Goal: Task Accomplishment & Management: Use online tool/utility

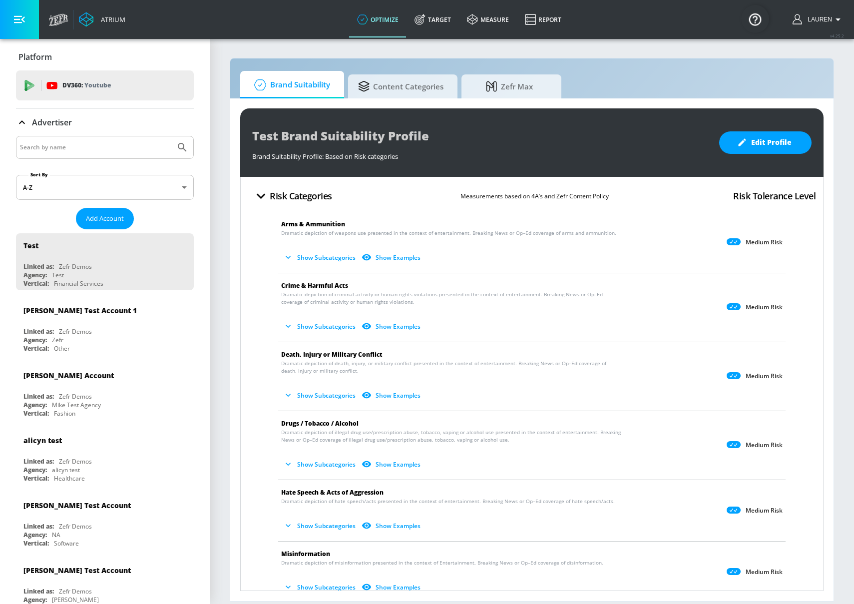
click at [82, 141] on input "Search by name" at bounding box center [95, 147] width 151 height 13
click at [117, 146] on input "hulu" at bounding box center [95, 147] width 151 height 13
type input "hulu"
click at [171, 136] on button "Submit Search" at bounding box center [182, 147] width 22 height 22
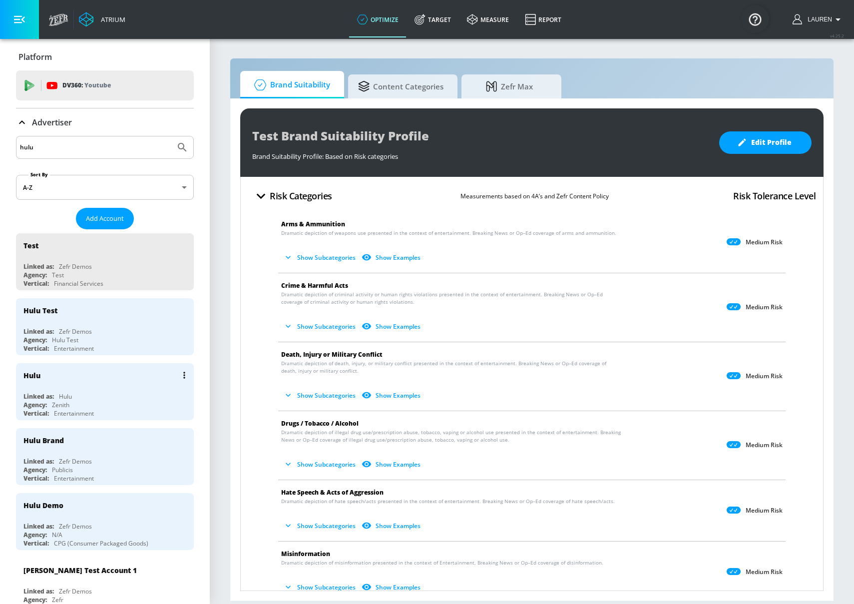
click at [131, 410] on div "Vertical: Entertainment" at bounding box center [107, 413] width 168 height 8
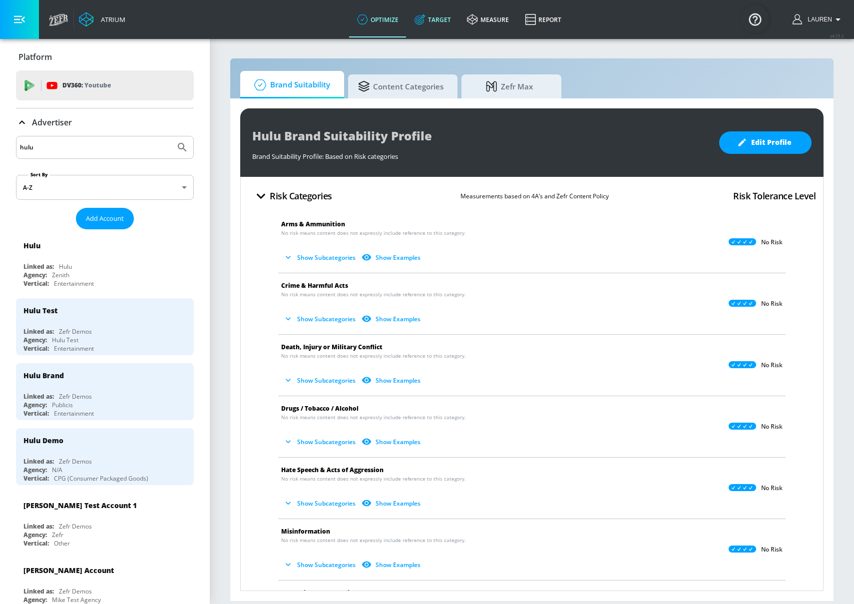
click at [431, 19] on link "Target" at bounding box center [433, 19] width 52 height 36
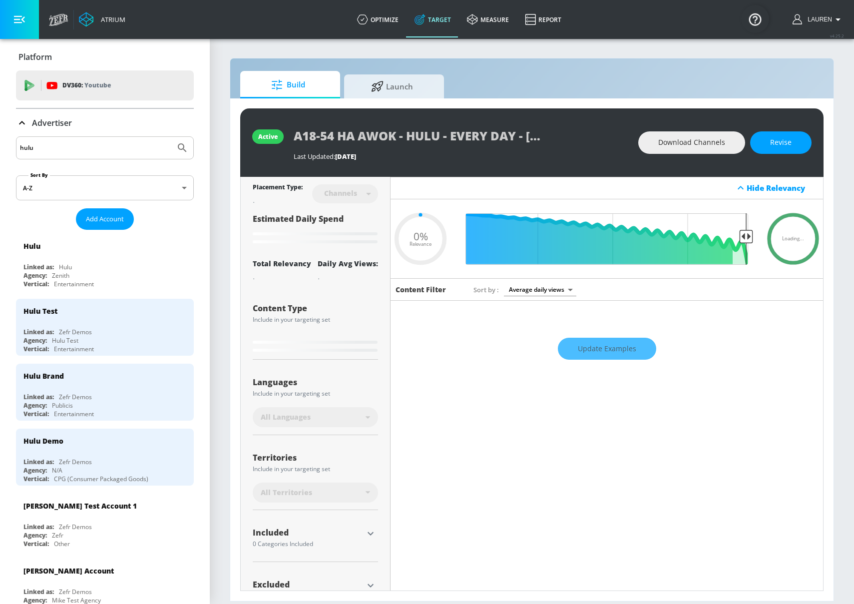
type input "0.05"
click at [395, 94] on span "Launch" at bounding box center [392, 85] width 76 height 24
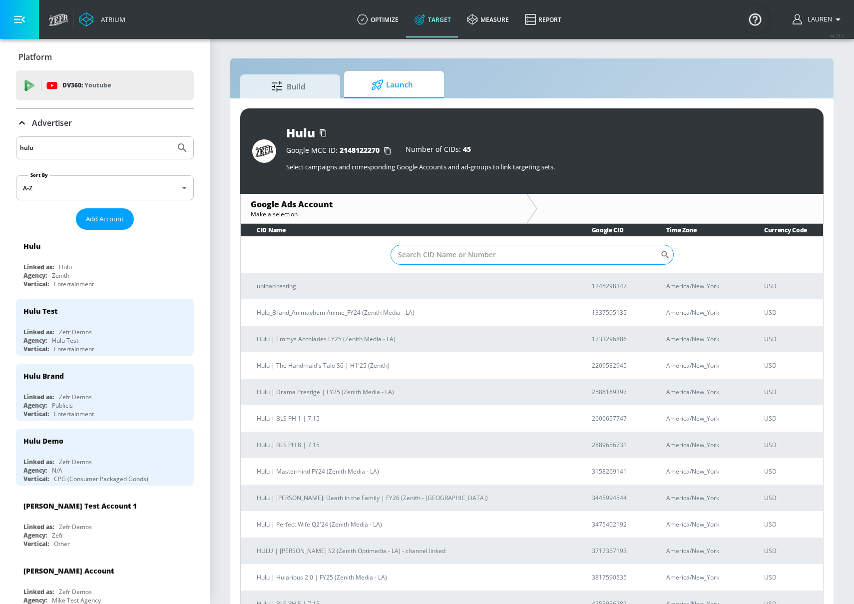
click at [441, 254] on input "Sort By" at bounding box center [526, 255] width 270 height 20
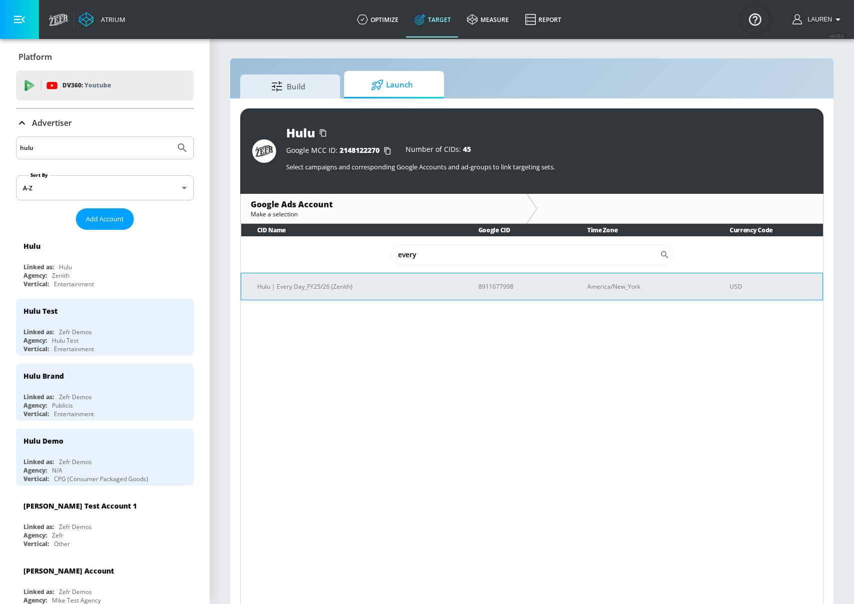
type input "every"
click at [315, 282] on p "Hulu | Every Day_FY25/26 (Zenith)" at bounding box center [355, 286] width 197 height 10
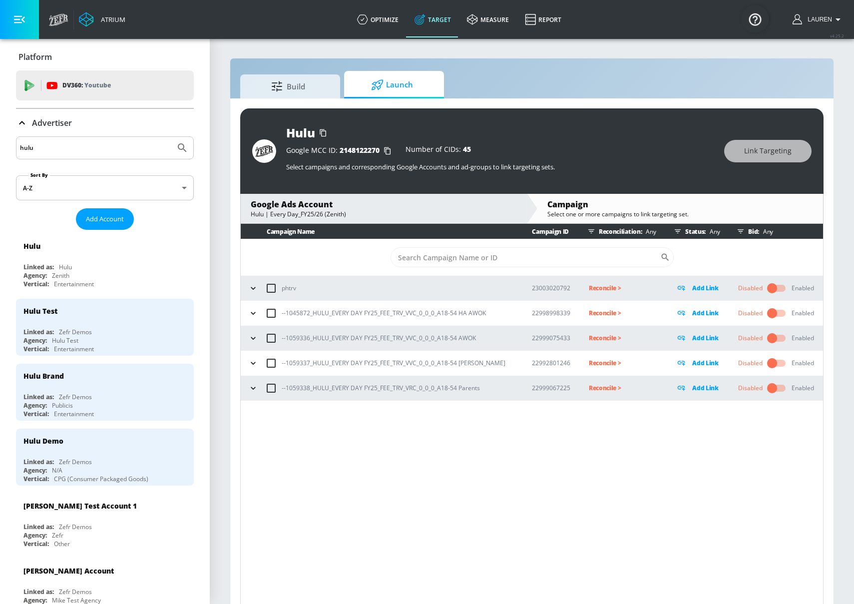
click at [253, 317] on icon "button" at bounding box center [253, 313] width 10 height 10
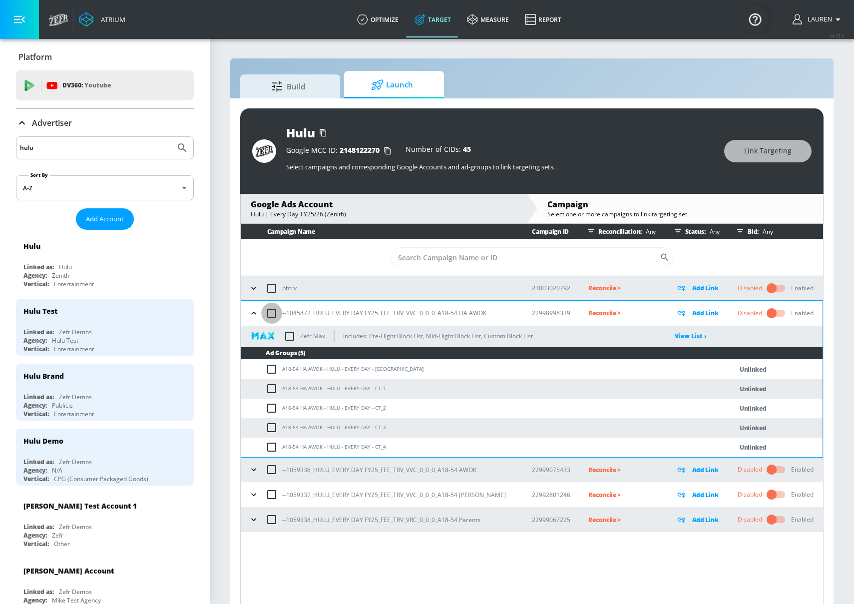
click at [271, 314] on input "checkbox" at bounding box center [271, 313] width 21 height 21
checkbox input "true"
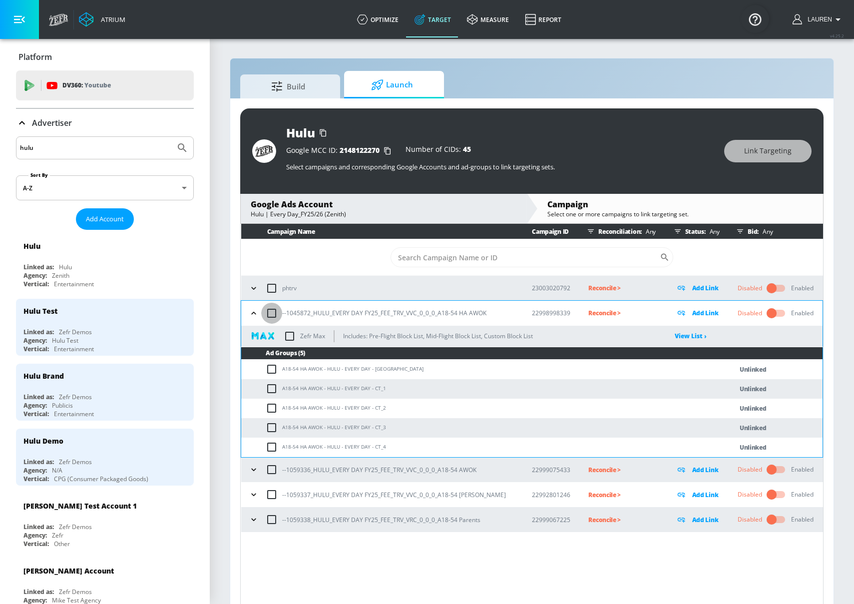
checkbox input "true"
click at [762, 153] on span "Link Targeting" at bounding box center [767, 151] width 47 height 12
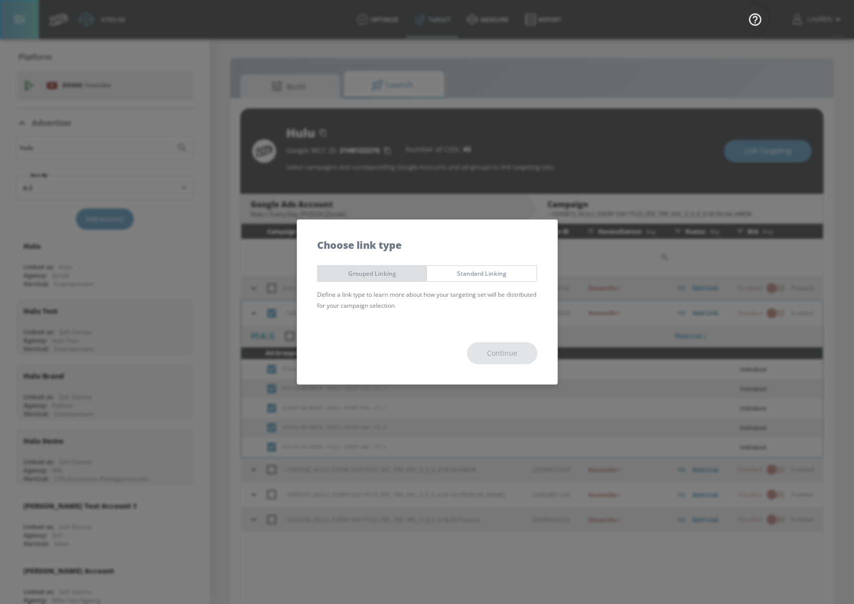
click at [382, 278] on span "Grouped Linking" at bounding box center [372, 273] width 94 height 10
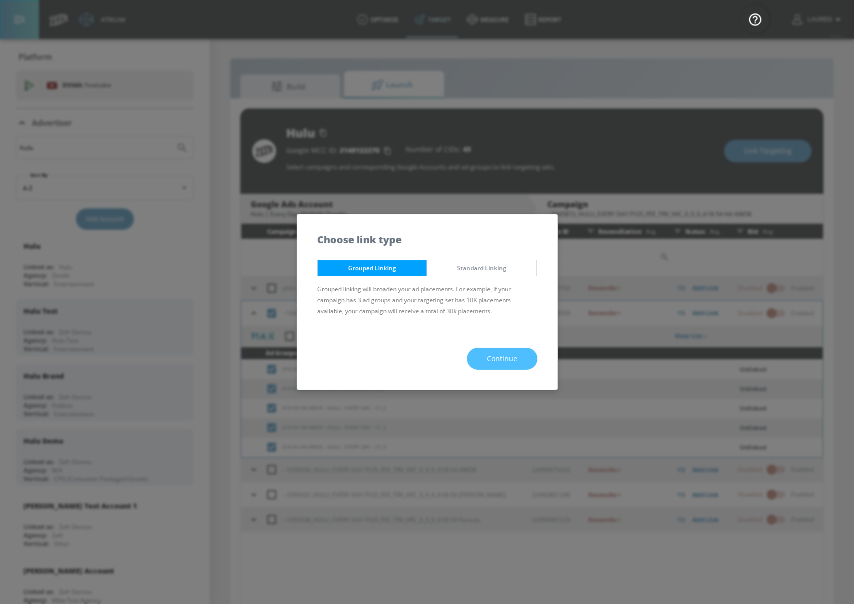
click at [512, 361] on span "Continue" at bounding box center [502, 359] width 30 height 12
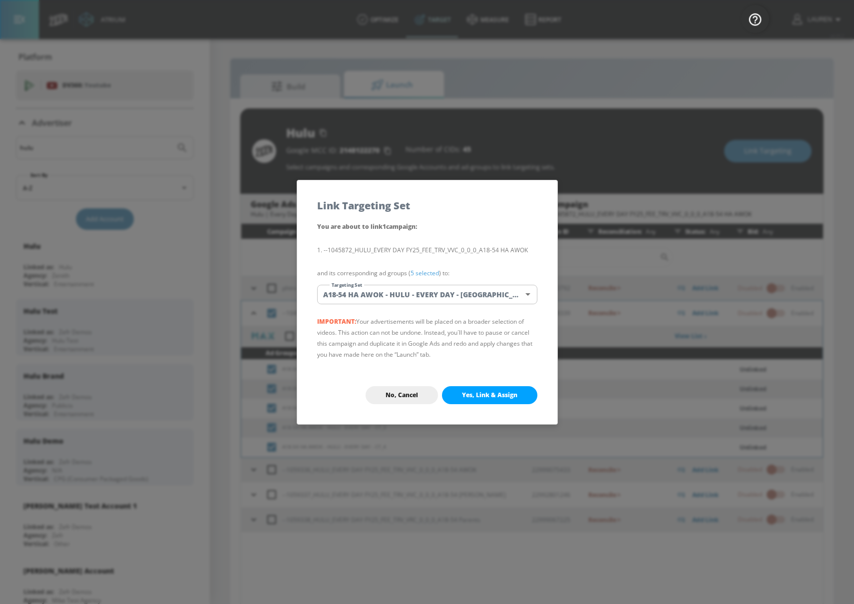
click at [431, 272] on link "5 selected" at bounding box center [425, 273] width 28 height 8
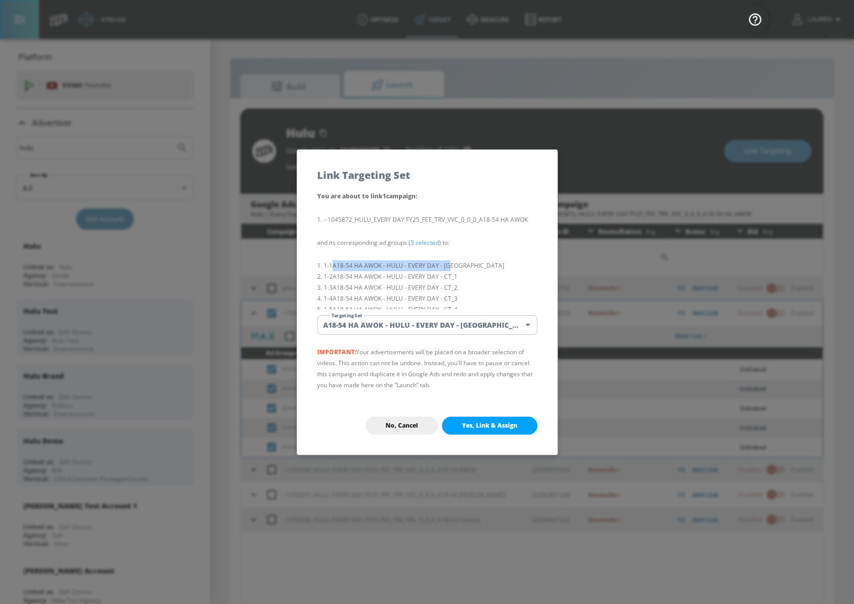
drag, startPoint x: 334, startPoint y: 266, endPoint x: 457, endPoint y: 265, distance: 122.9
click at [457, 265] on li "1-1 A18-54 HA AWOK - HULU - EVERY DAY - [GEOGRAPHIC_DATA]" at bounding box center [427, 265] width 220 height 11
copy li "A18-54 HA AWOK - HULU - EVERY DAY - [GEOGRAPHIC_DATA]"
click at [449, 330] on body "Atrium optimize Target measure Report optimize Target measure Report v 4.25.2 L…" at bounding box center [427, 309] width 854 height 618
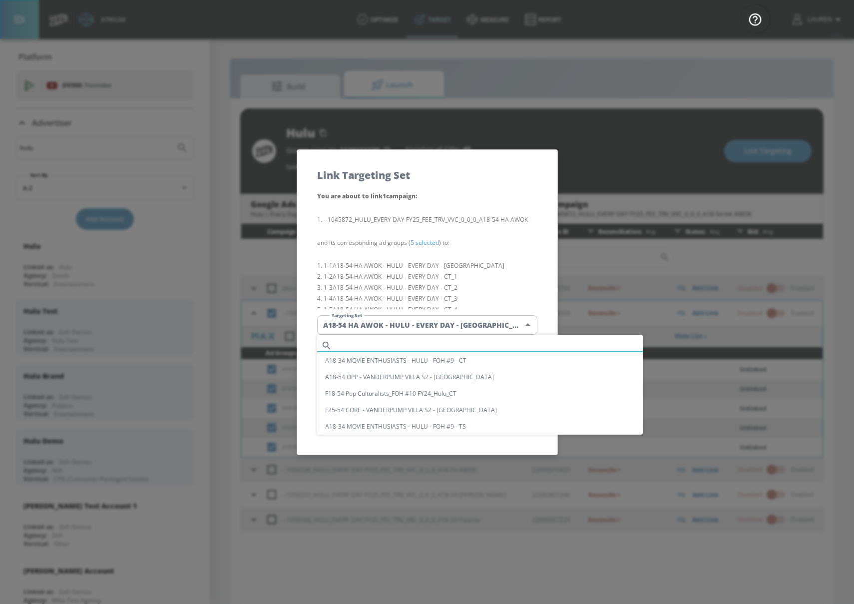
click at [522, 344] on input "text" at bounding box center [489, 345] width 307 height 13
paste input "A18-54 HA AWOK - HULU - EVERY DAY - [GEOGRAPHIC_DATA]"
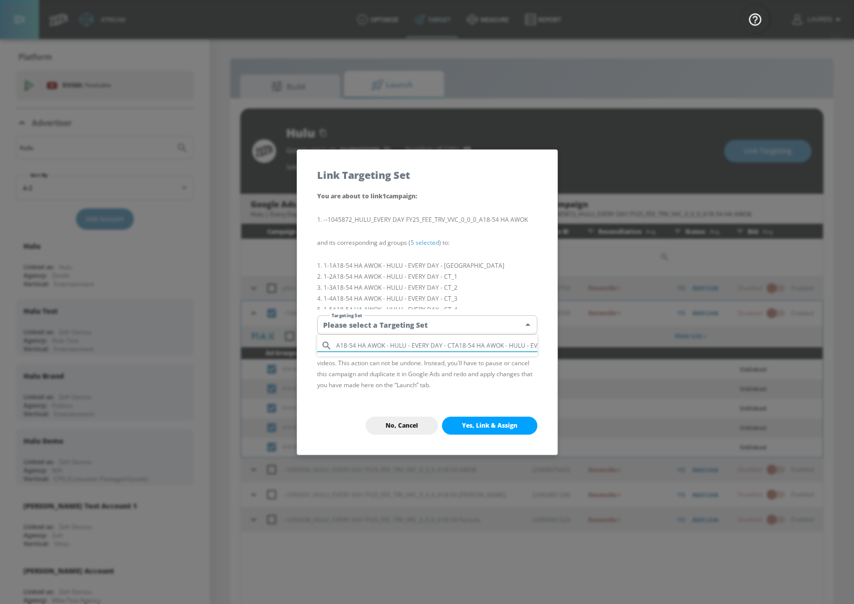
scroll to position [0, 33]
type input "A18-54 HA AWOK - HULU - EVERY DAY - CTA18-54 HA AWOK - HULU - EVERY DAY - [GEOG…"
click at [490, 333] on div at bounding box center [427, 302] width 854 height 604
click at [522, 326] on body "Atrium optimize Target measure Report optimize Target measure Report v 4.25.2 L…" at bounding box center [427, 309] width 854 height 618
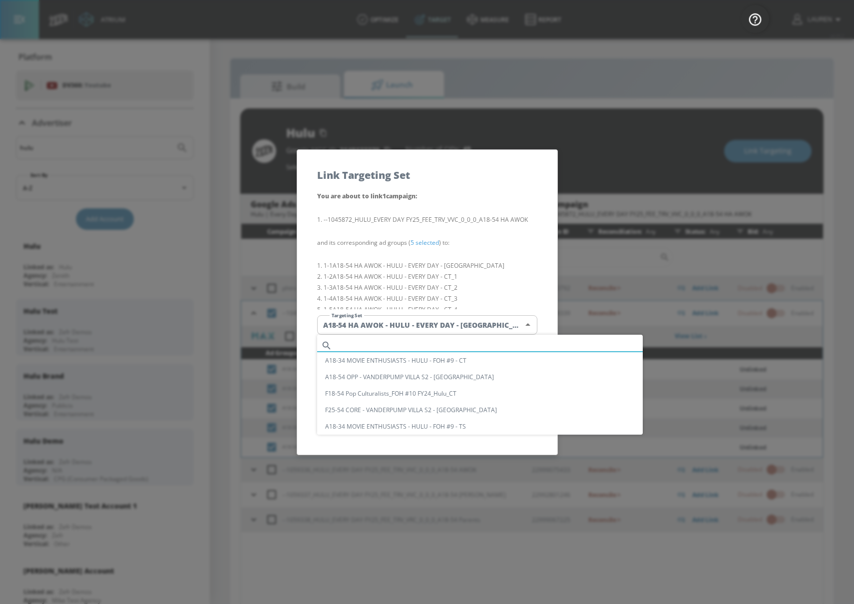
click at [459, 345] on input "text" at bounding box center [489, 345] width 307 height 13
paste input "A18-54 HA AWOK - HULU - EVERY DAY - [GEOGRAPHIC_DATA]"
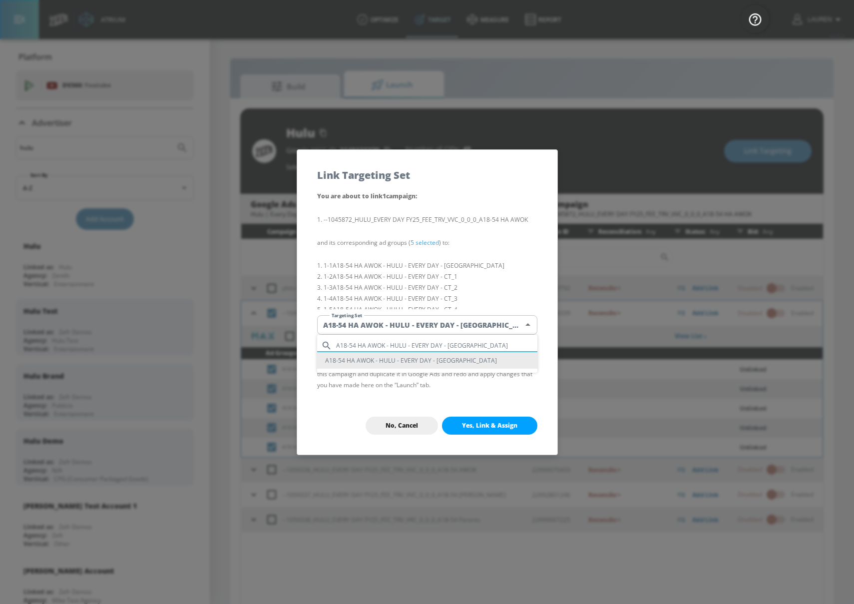
type input "A18-54 HA AWOK - HULU - EVERY DAY - [GEOGRAPHIC_DATA]"
click at [441, 365] on li "A18-54 HA AWOK - HULU - EVERY DAY - [GEOGRAPHIC_DATA]" at bounding box center [427, 360] width 220 height 16
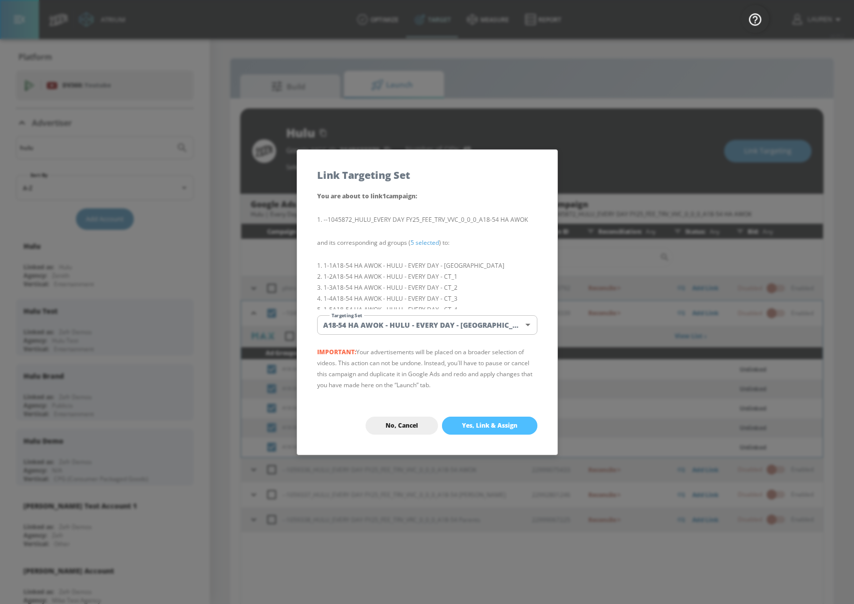
click at [502, 422] on span "Yes, Link & Assign" at bounding box center [489, 426] width 55 height 8
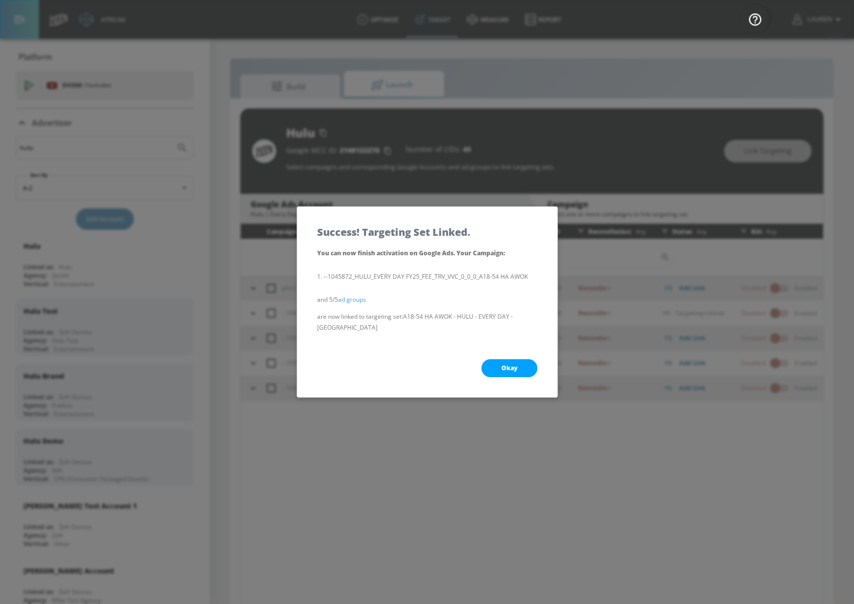
click at [506, 364] on span "Okay" at bounding box center [510, 368] width 16 height 8
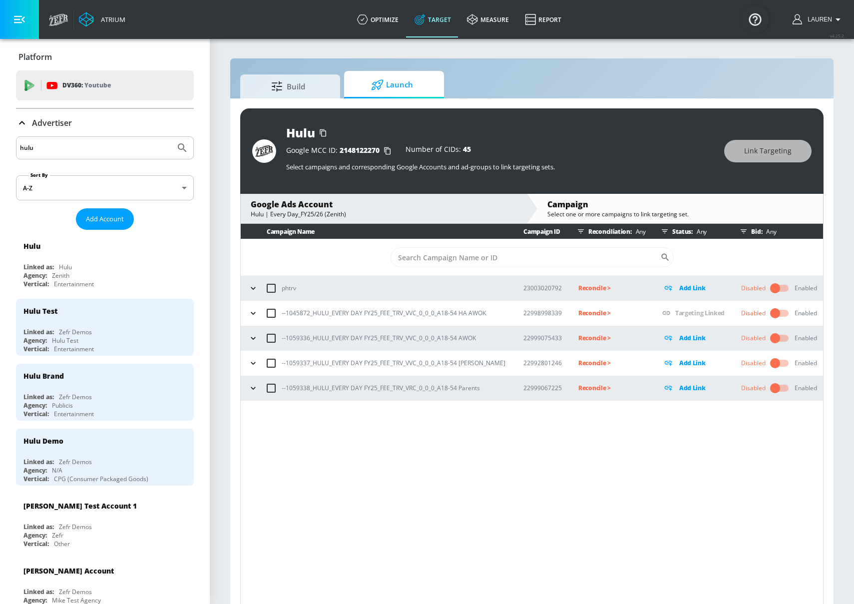
click at [250, 337] on icon "button" at bounding box center [253, 338] width 10 height 10
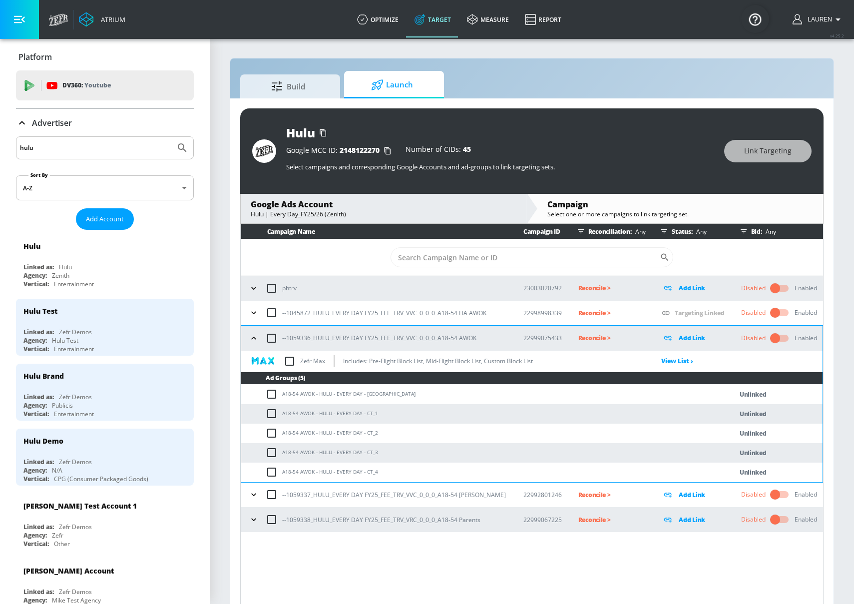
click at [274, 341] on input "checkbox" at bounding box center [271, 338] width 21 height 21
checkbox input "true"
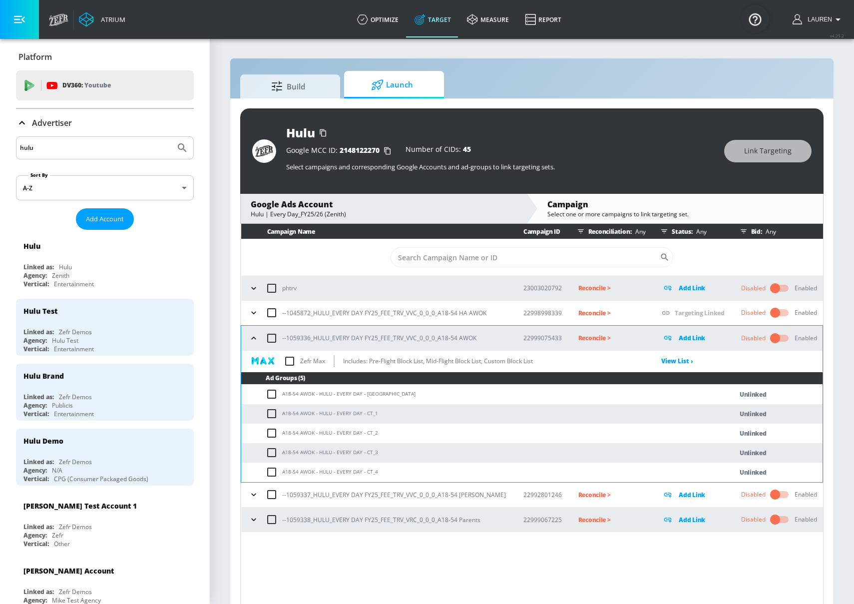
checkbox input "true"
click at [784, 158] on button "Link Targeting" at bounding box center [767, 151] width 87 height 22
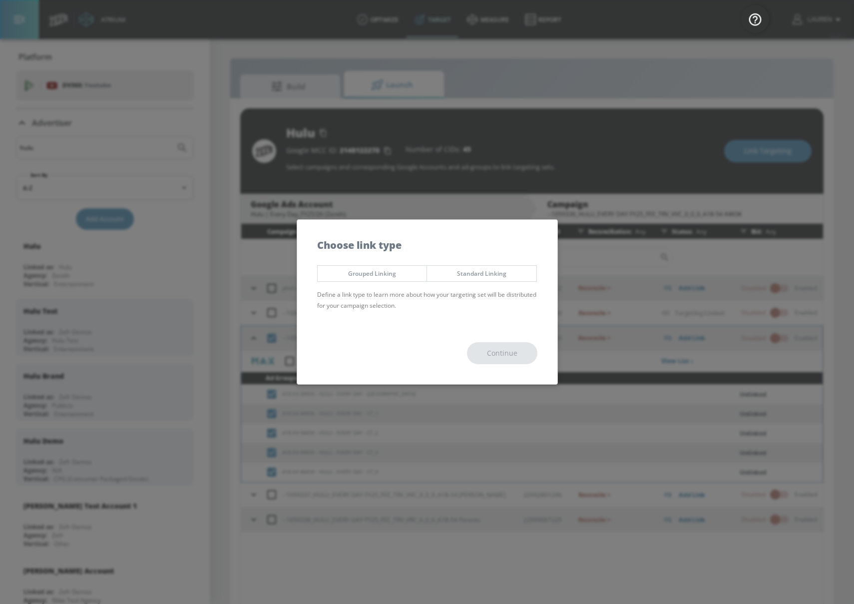
click at [367, 265] on div "Grouped Linking Standard Linking Define a link type to learn more about how you…" at bounding box center [427, 291] width 260 height 62
click at [399, 278] on button "Grouped Linking" at bounding box center [372, 273] width 110 height 16
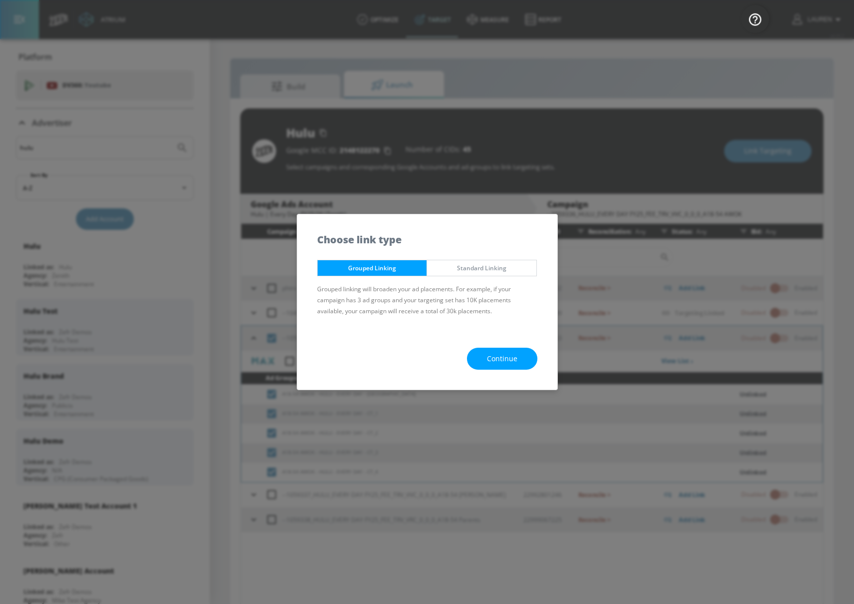
click at [517, 354] on span "Continue" at bounding box center [502, 359] width 30 height 12
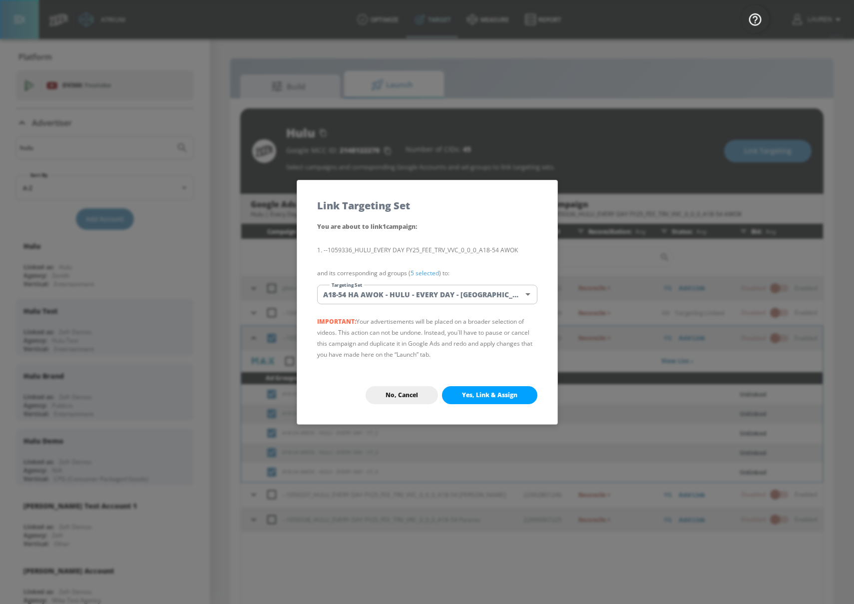
click at [431, 273] on link "5 selected" at bounding box center [425, 273] width 28 height 8
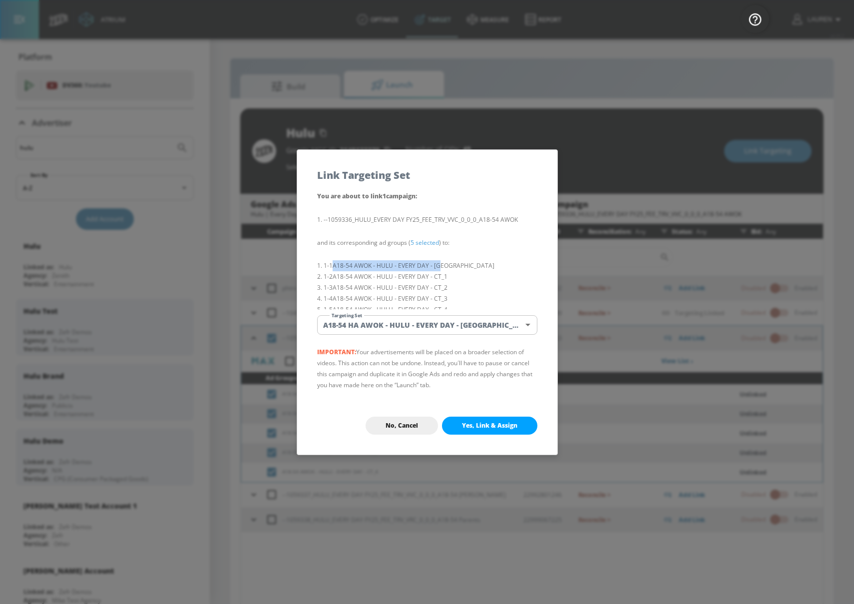
drag, startPoint x: 333, startPoint y: 264, endPoint x: 454, endPoint y: 269, distance: 121.0
click at [454, 269] on li "1-1 A18-54 AWOK - HULU - EVERY DAY - [GEOGRAPHIC_DATA]" at bounding box center [427, 265] width 220 height 11
copy li "A18-54 AWOK - HULU - EVERY DAY - [GEOGRAPHIC_DATA]"
click at [479, 321] on body "Atrium optimize Target measure Report optimize Target measure Report v 4.25.2 L…" at bounding box center [427, 309] width 854 height 618
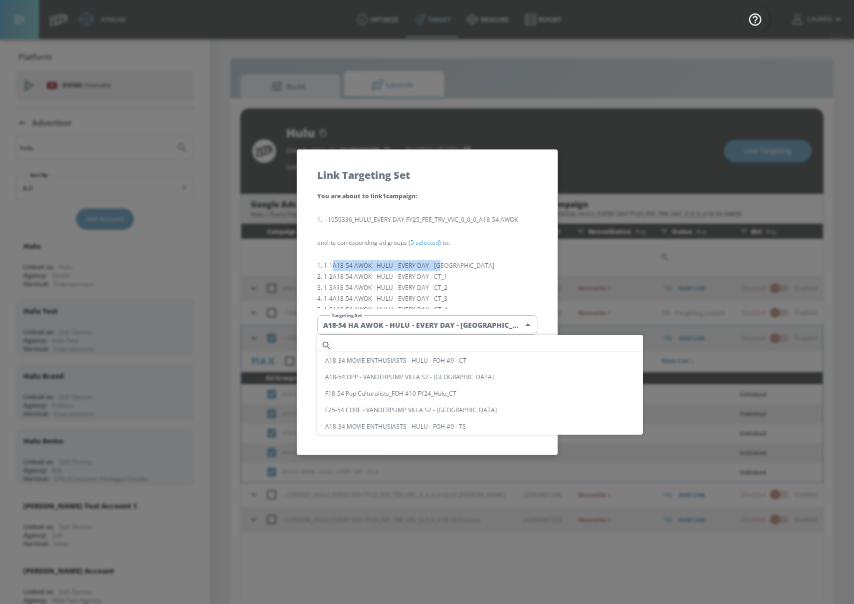
click at [379, 342] on input "text" at bounding box center [489, 345] width 307 height 13
paste input "A18-54 AWOK - HULU - EVERY DAY - [GEOGRAPHIC_DATA]"
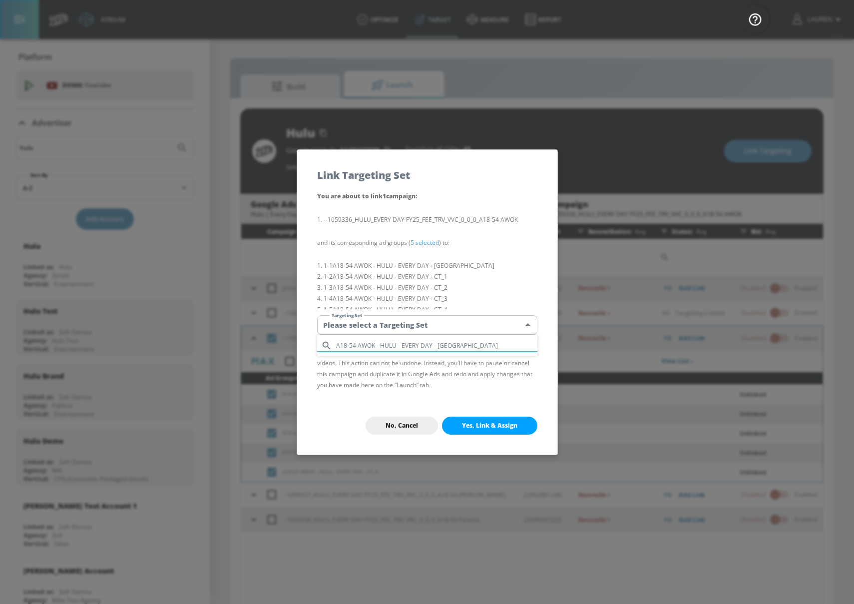
click at [337, 345] on input "A18-54 AWOK - HULU - EVERY DAY - [GEOGRAPHIC_DATA]" at bounding box center [436, 345] width 201 height 13
click at [472, 342] on input "A18-54 AWOK - HULU - EVERY DAY - [GEOGRAPHIC_DATA]" at bounding box center [436, 345] width 201 height 13
click at [337, 345] on input "A18-54 AWOK - HULU - EVERY DAY - [GEOGRAPHIC_DATA]" at bounding box center [436, 345] width 201 height 13
click at [481, 345] on input "A18-54 AWOK - HULU - EVERY DAY - [GEOGRAPHIC_DATA]" at bounding box center [436, 345] width 201 height 13
type input "A18-54"
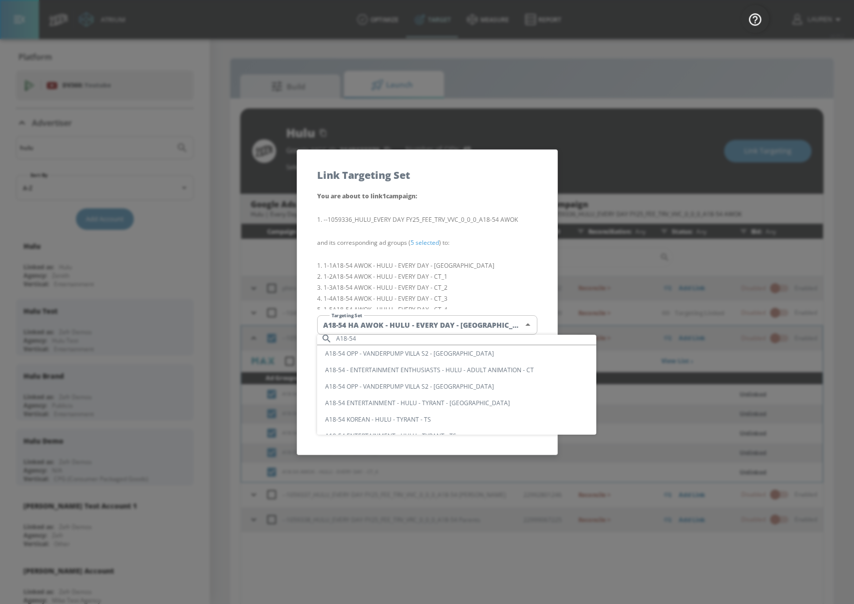
scroll to position [6, 0]
click at [427, 340] on input "A18-54" at bounding box center [466, 338] width 260 height 13
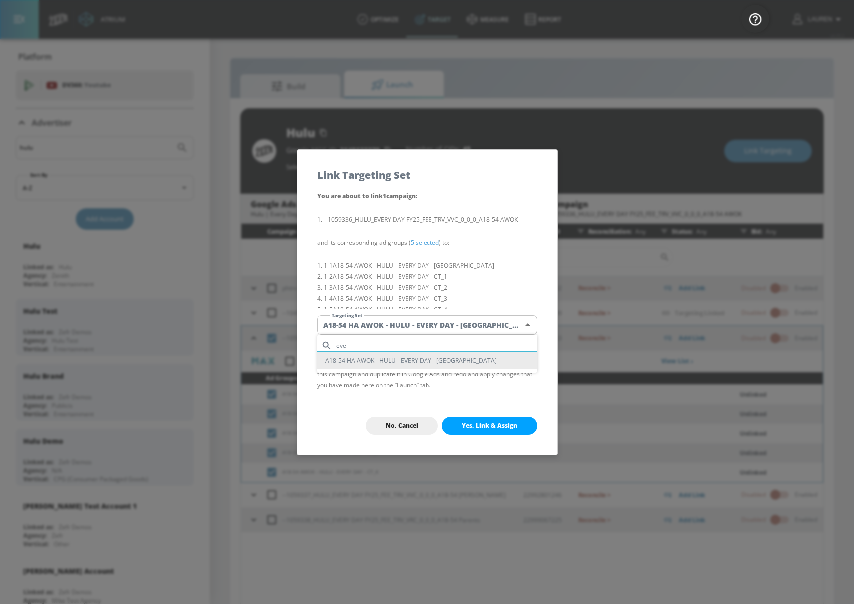
scroll to position [0, 0]
type input "every da"
click at [398, 422] on div at bounding box center [427, 302] width 854 height 604
click at [401, 424] on span "No, Cancel" at bounding box center [402, 426] width 32 height 8
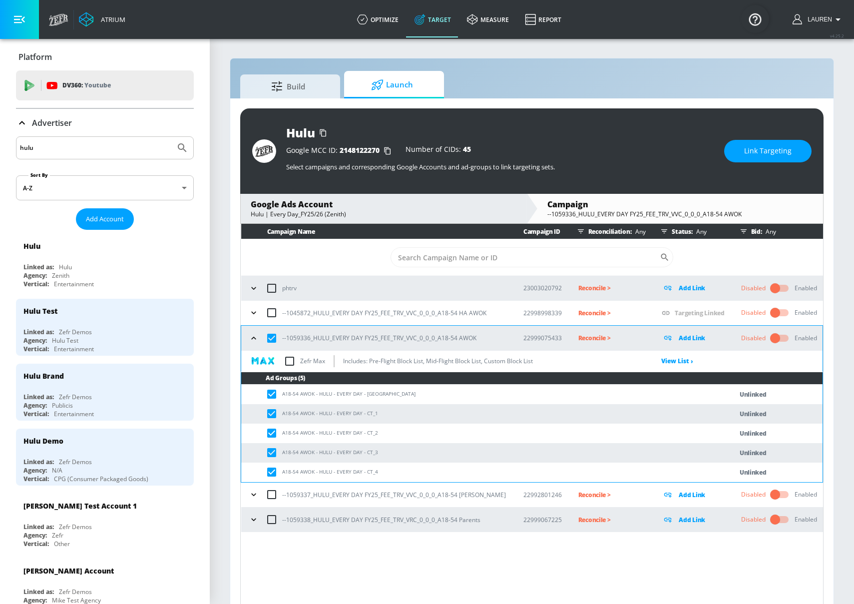
click at [22, 120] on icon at bounding box center [22, 123] width 12 height 12
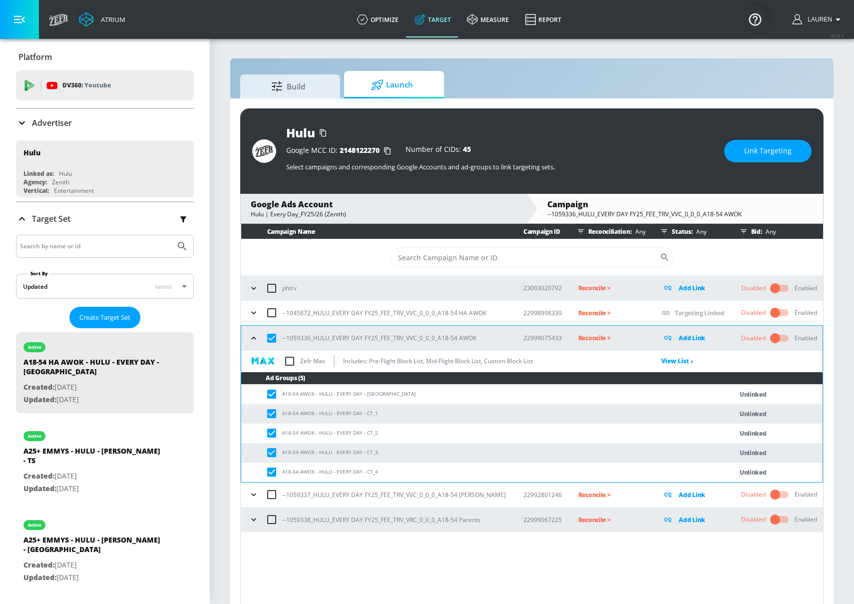
click at [22, 120] on icon at bounding box center [22, 123] width 12 height 12
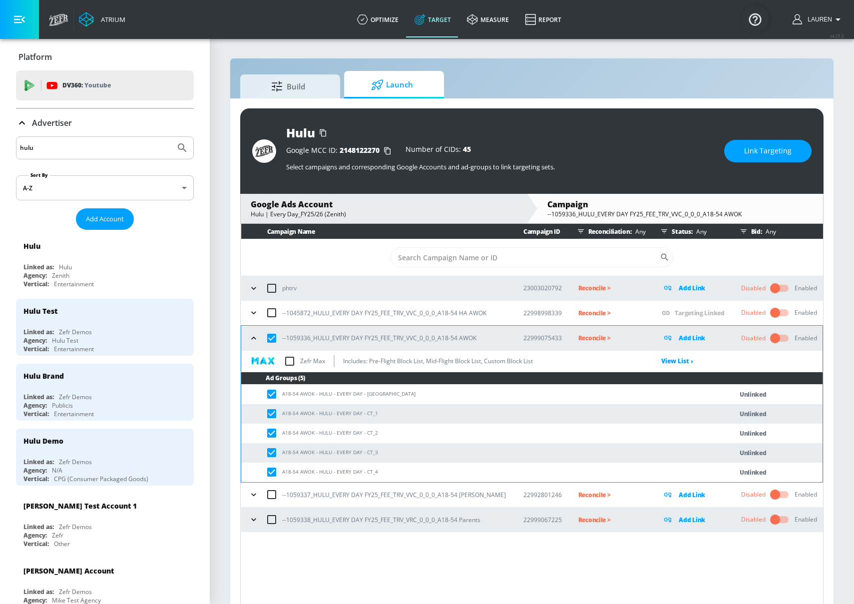
click at [22, 123] on icon at bounding box center [22, 123] width 12 height 12
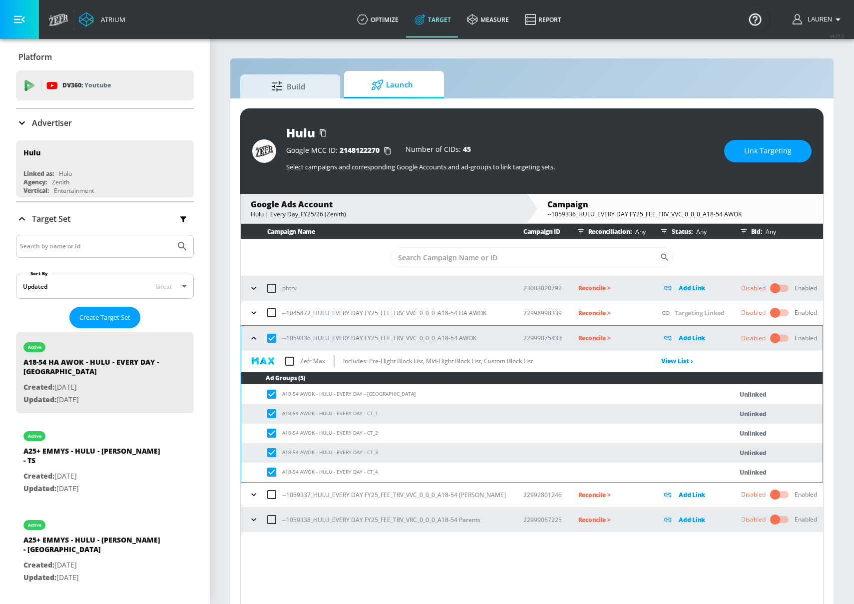
click at [100, 245] on input "Search by name or Id" at bounding box center [95, 246] width 151 height 13
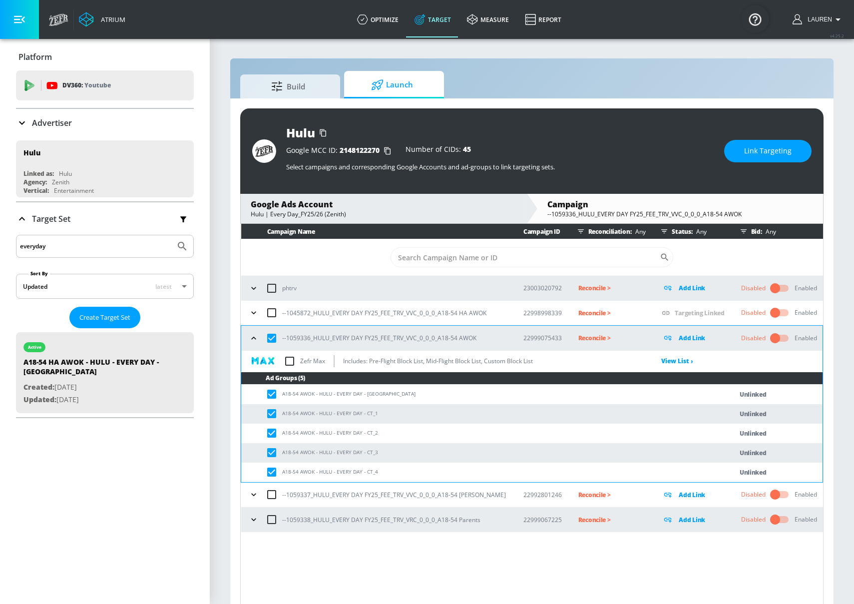
type input "every day"
type input "awok"
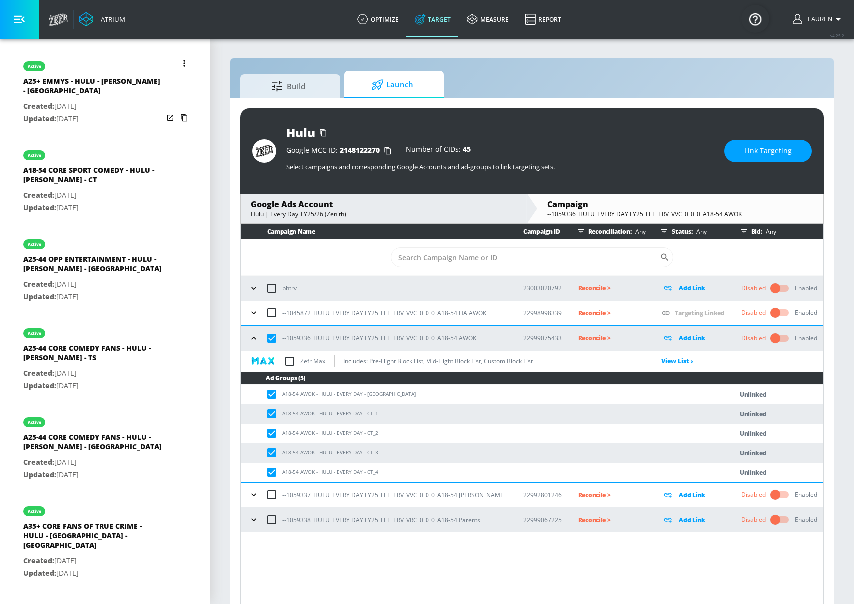
scroll to position [535, 0]
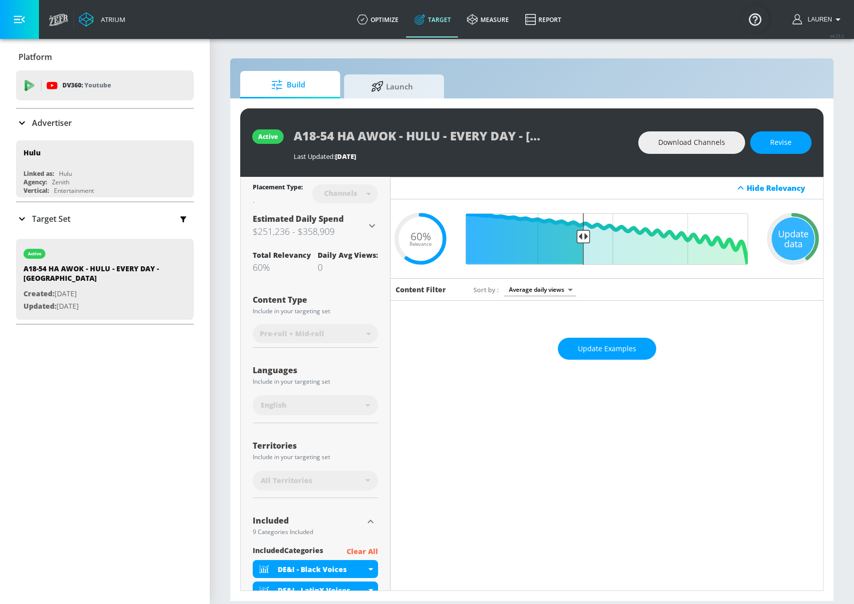
click at [23, 215] on icon at bounding box center [22, 219] width 12 height 12
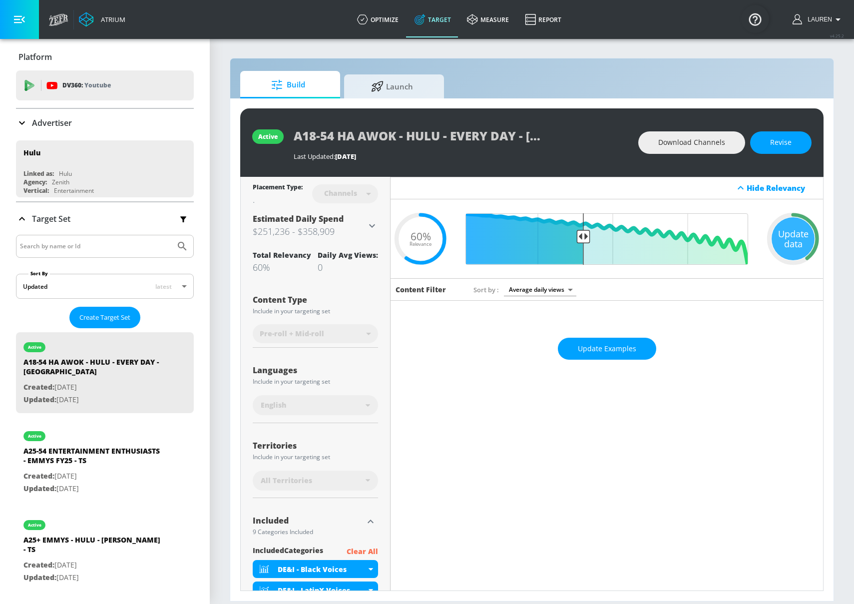
click at [99, 245] on input "Search by name or Id" at bounding box center [95, 246] width 151 height 13
type input "e"
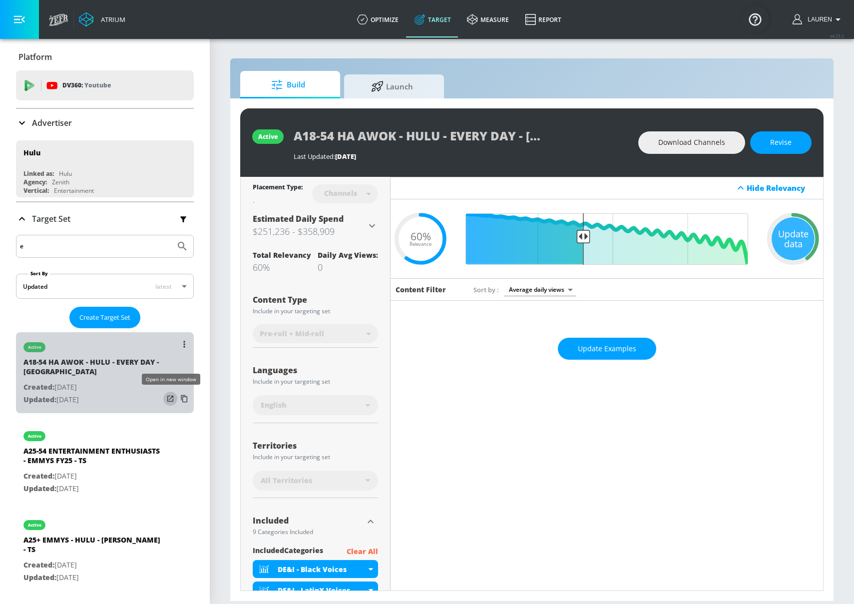
click at [170, 399] on icon "list of Target Set" at bounding box center [170, 399] width 10 height 10
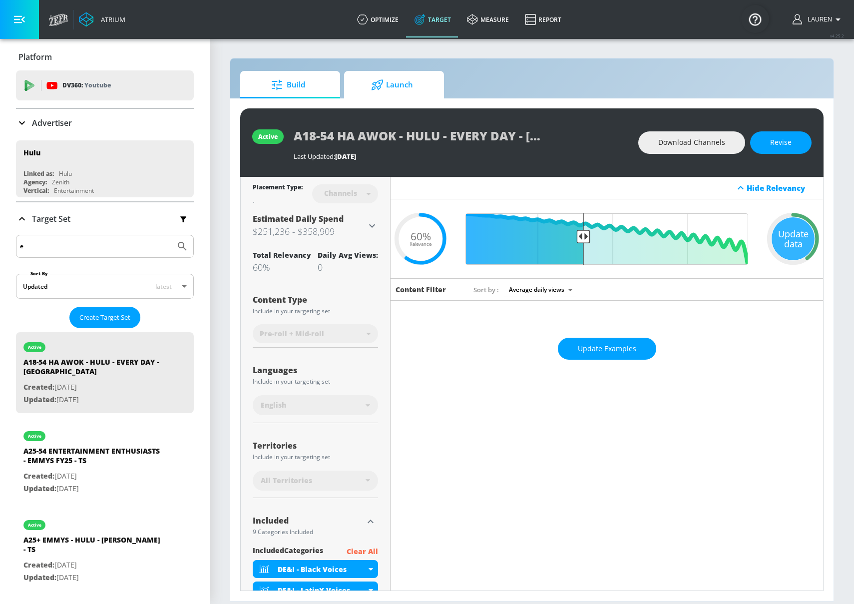
click at [418, 95] on span "Launch" at bounding box center [392, 85] width 76 height 24
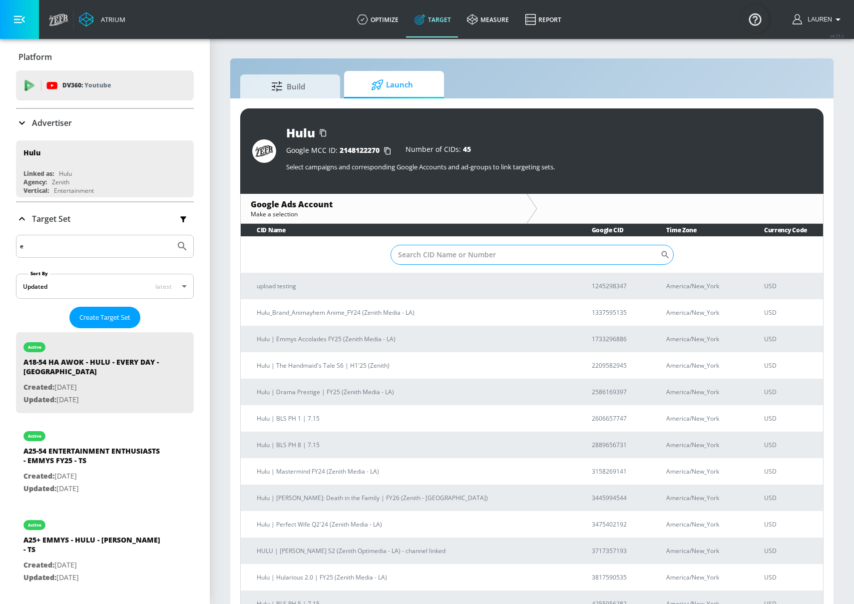
click at [423, 258] on input "Sort By" at bounding box center [526, 255] width 270 height 20
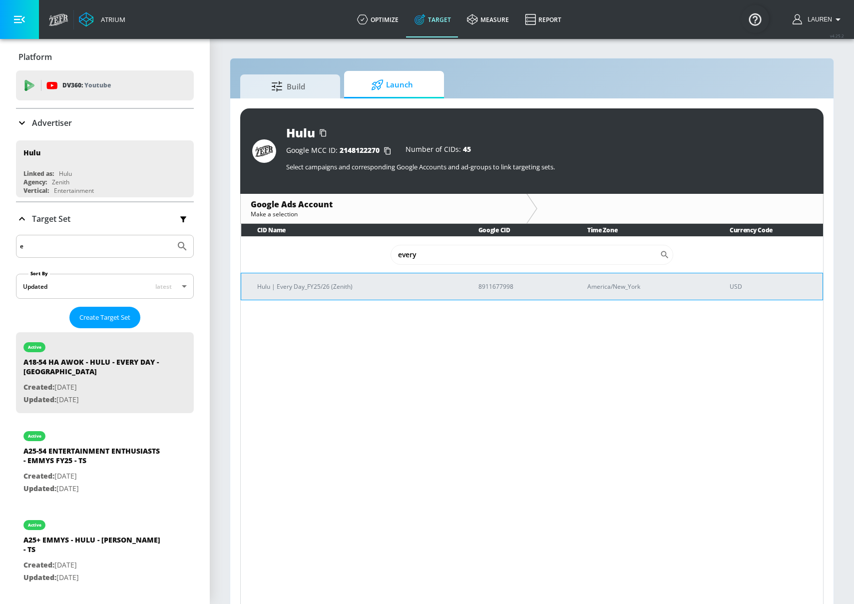
type input "every"
click at [319, 287] on p "Hulu | Every Day_FY25/26 (Zenith)" at bounding box center [355, 286] width 197 height 10
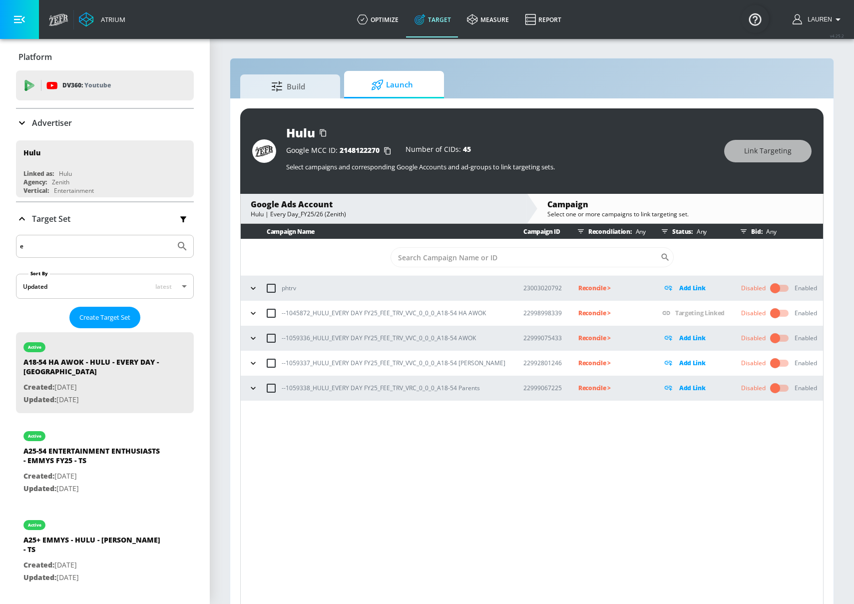
click at [251, 339] on icon "button" at bounding box center [253, 338] width 10 height 10
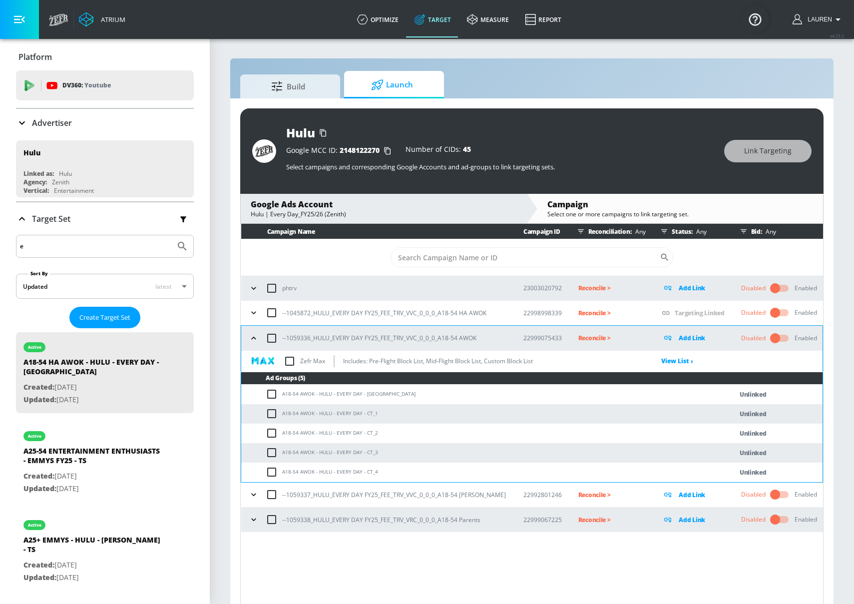
scroll to position [14, 0]
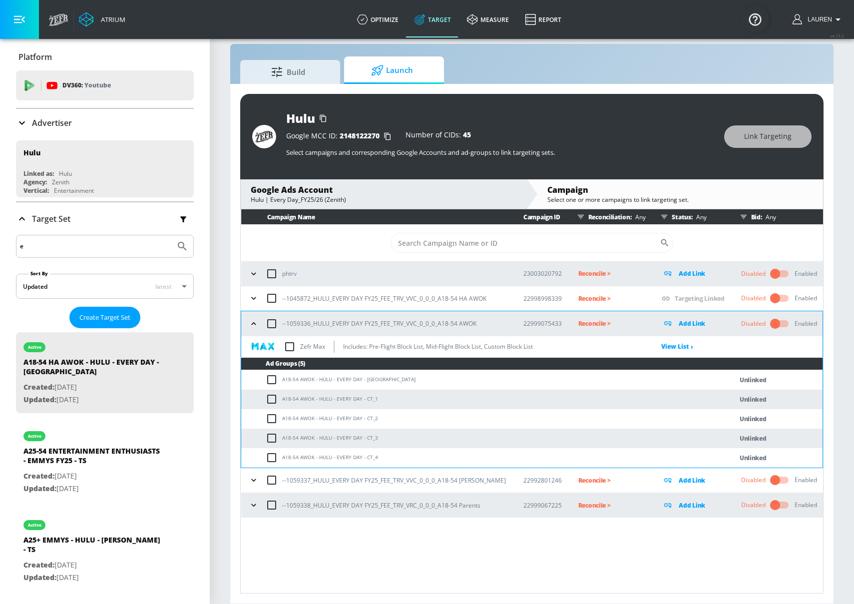
click at [257, 479] on icon "button" at bounding box center [254, 480] width 10 height 10
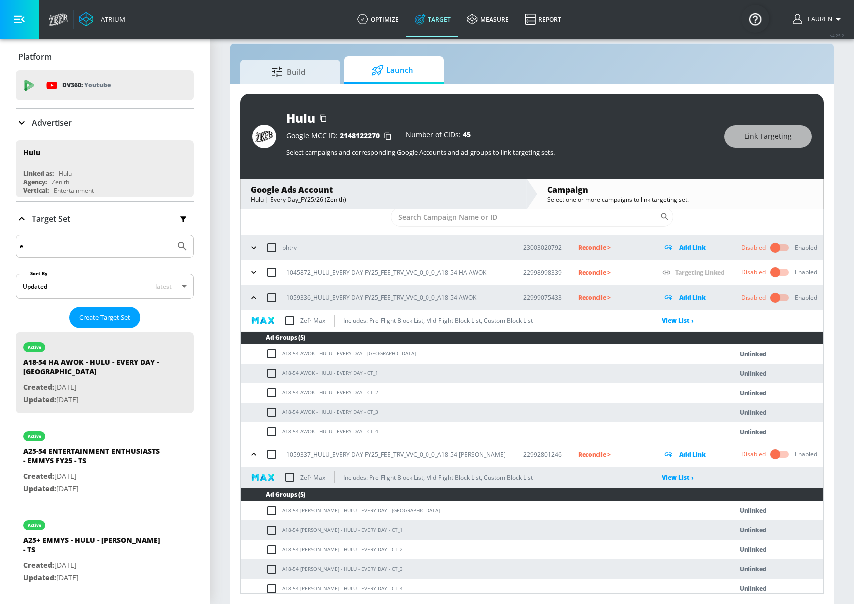
scroll to position [11, 0]
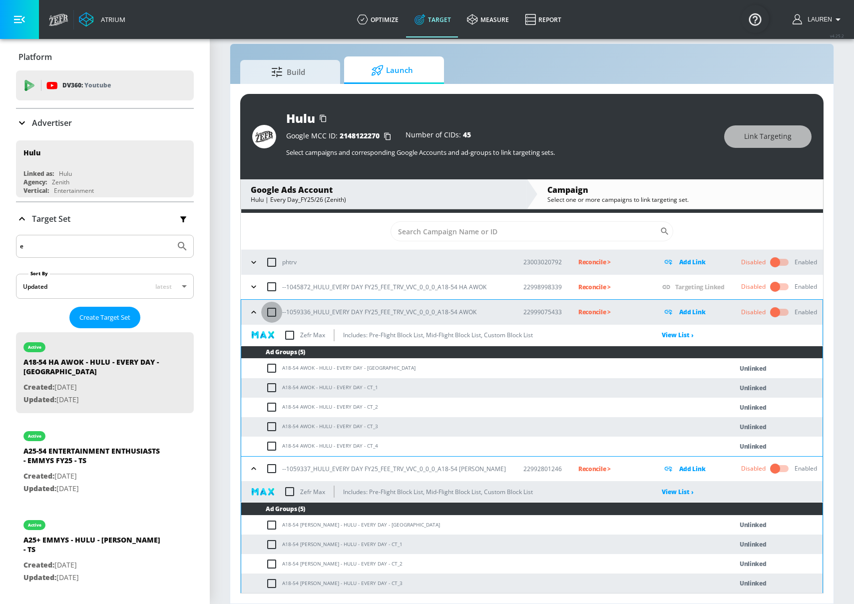
click at [271, 313] on input "checkbox" at bounding box center [271, 312] width 21 height 21
checkbox input "true"
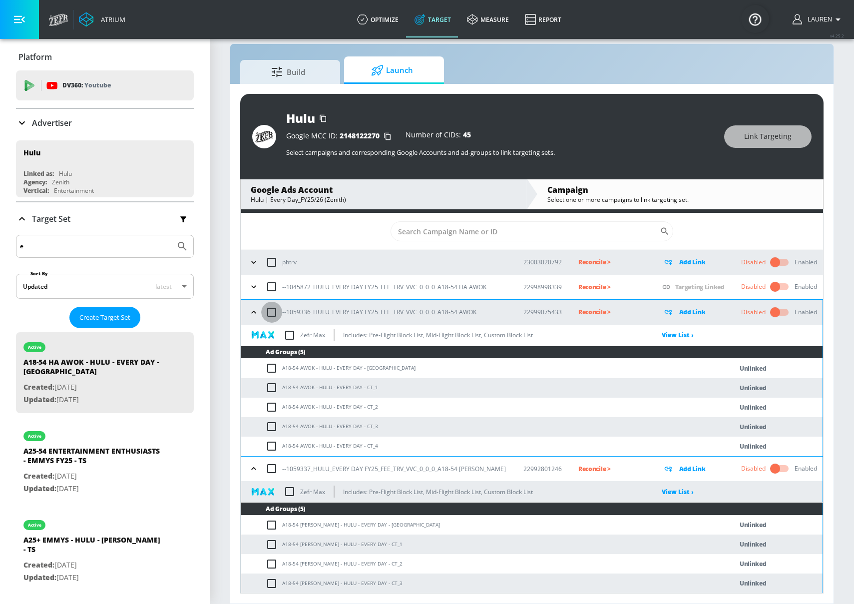
checkbox input "true"
click at [770, 134] on span "Link Targeting" at bounding box center [767, 136] width 47 height 12
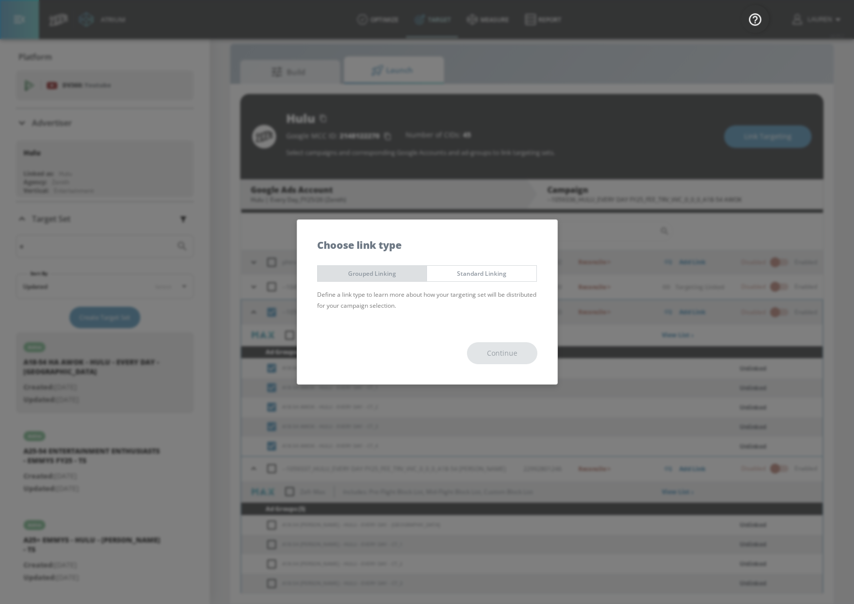
click at [380, 272] on span "Grouped Linking" at bounding box center [372, 273] width 94 height 10
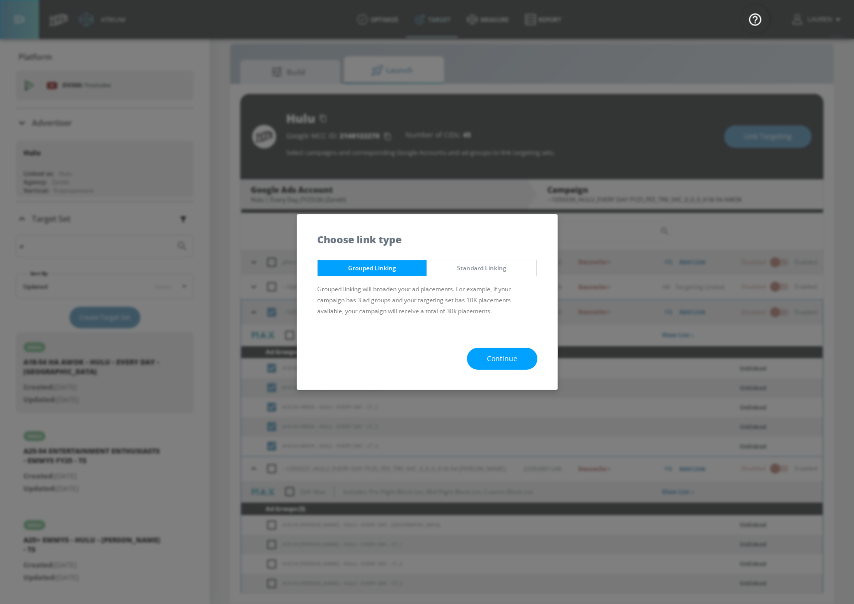
click at [513, 364] on span "Continue" at bounding box center [502, 359] width 30 height 12
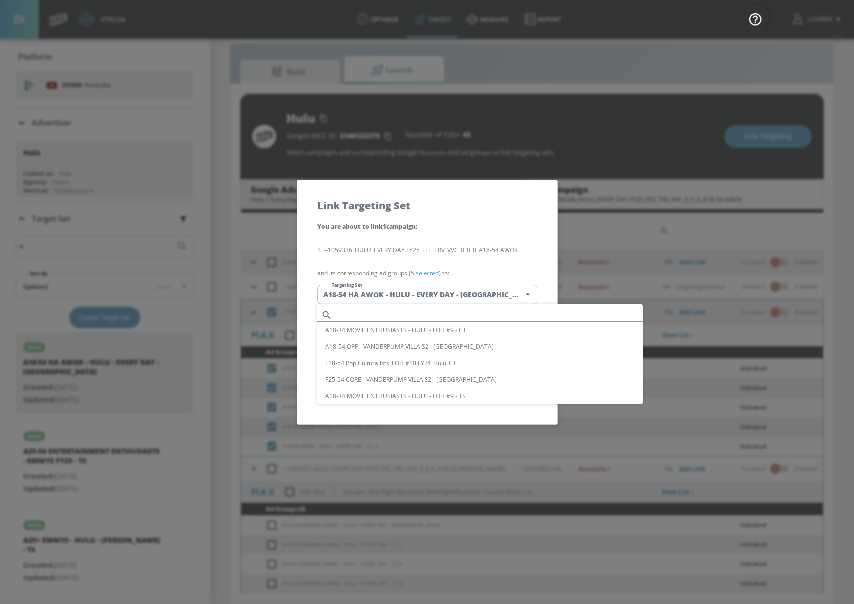
click at [438, 295] on body "Atrium optimize Target measure Report optimize Target measure Report v 4.25.2 L…" at bounding box center [427, 295] width 854 height 618
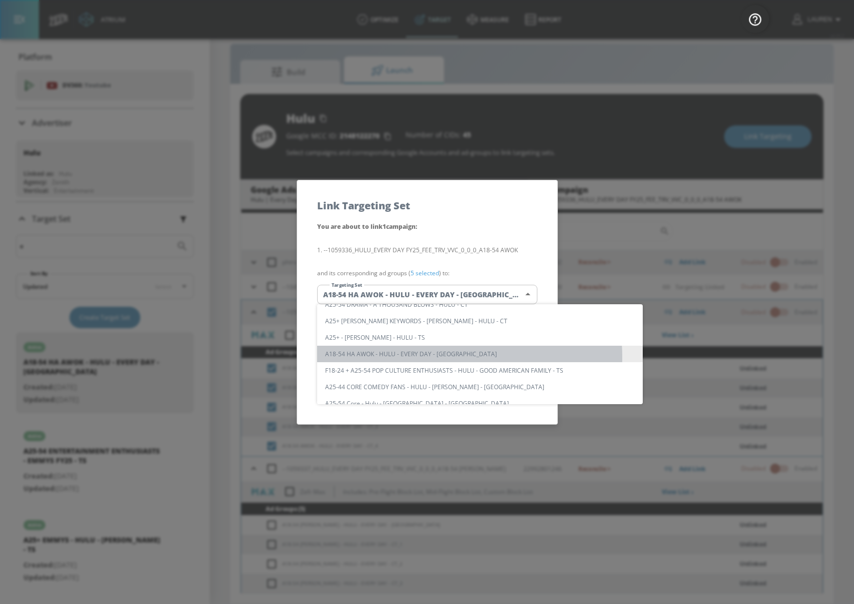
click at [437, 357] on li "A18-54 HA AWOK - HULU - EVERY DAY - [GEOGRAPHIC_DATA]" at bounding box center [480, 354] width 326 height 16
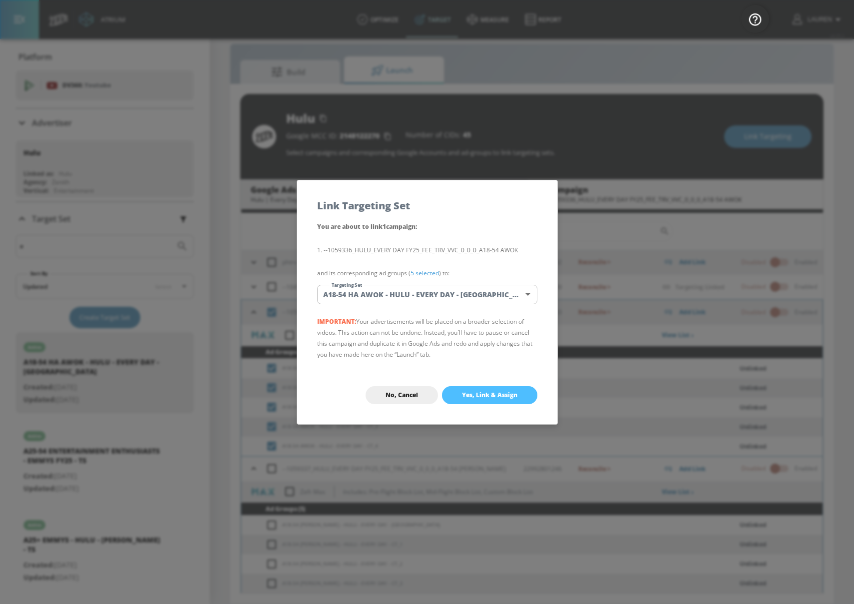
click at [498, 395] on span "Yes, Link & Assign" at bounding box center [489, 395] width 55 height 8
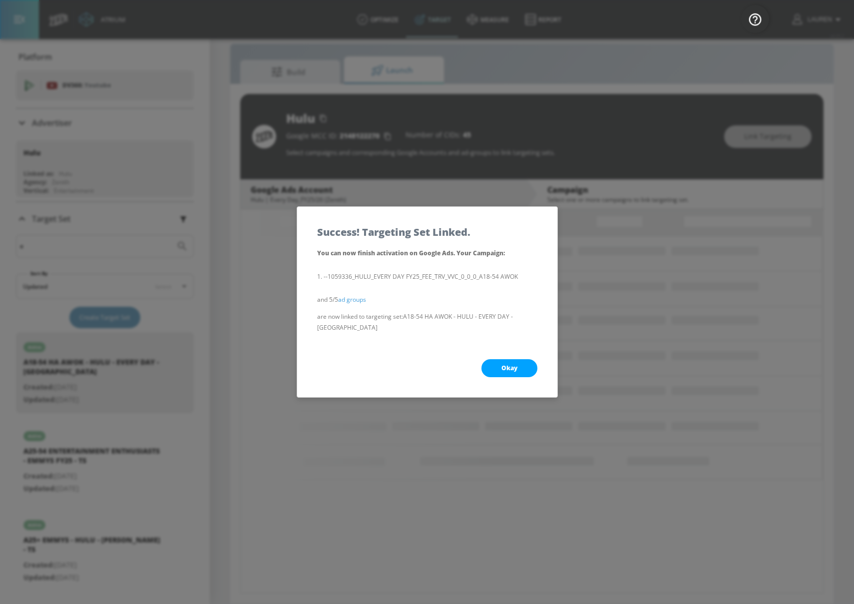
scroll to position [0, 0]
click at [516, 364] on span "Okay" at bounding box center [510, 368] width 16 height 8
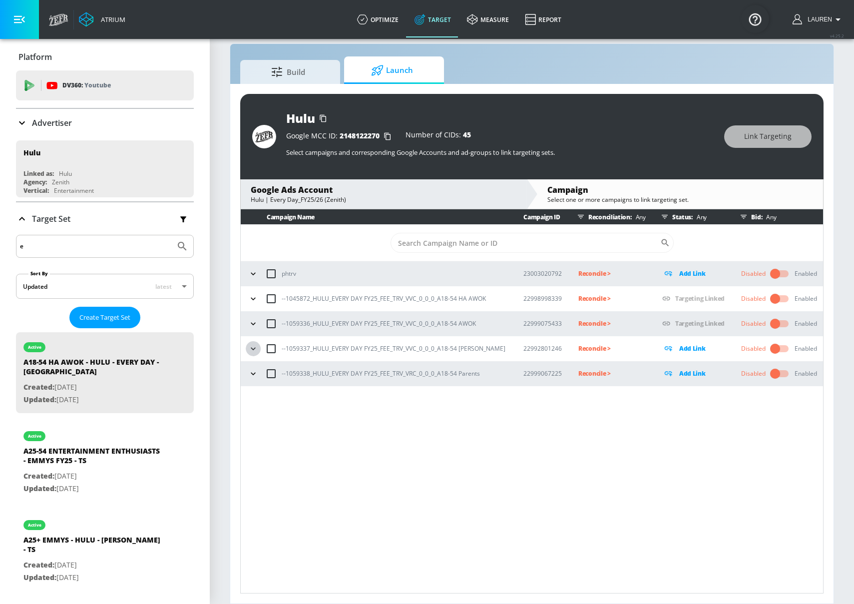
click at [248, 351] on icon "button" at bounding box center [253, 349] width 10 height 10
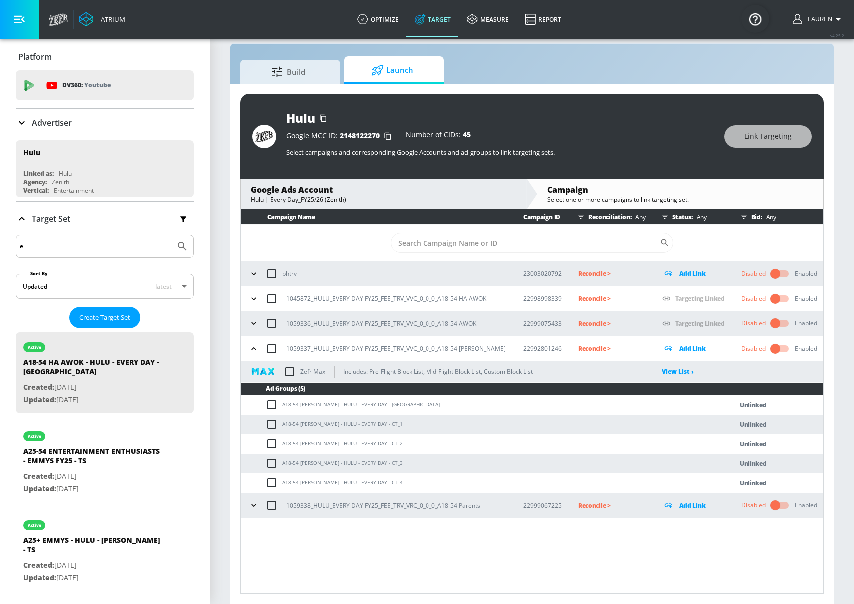
click at [268, 344] on input "checkbox" at bounding box center [271, 348] width 21 height 21
checkbox input "true"
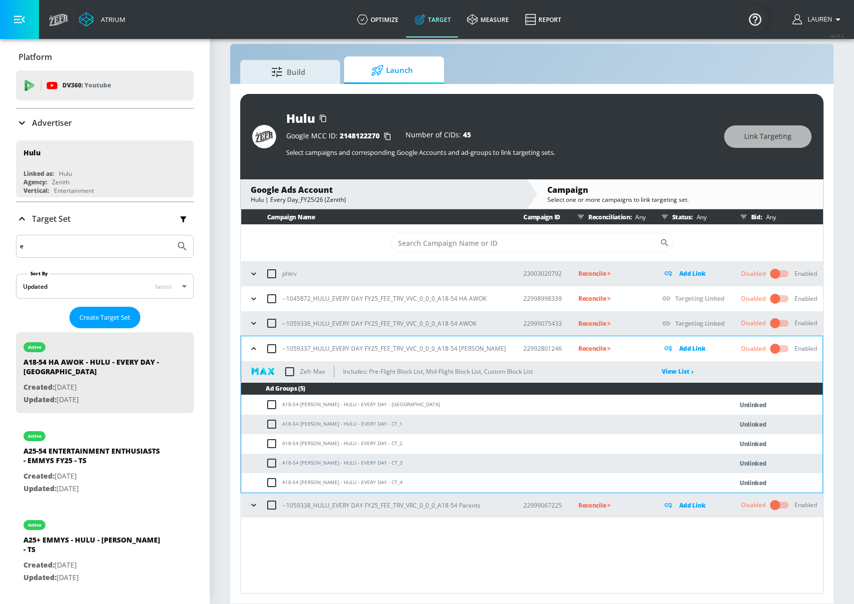
checkbox input "true"
click at [774, 130] on button "Link Targeting" at bounding box center [767, 136] width 87 height 22
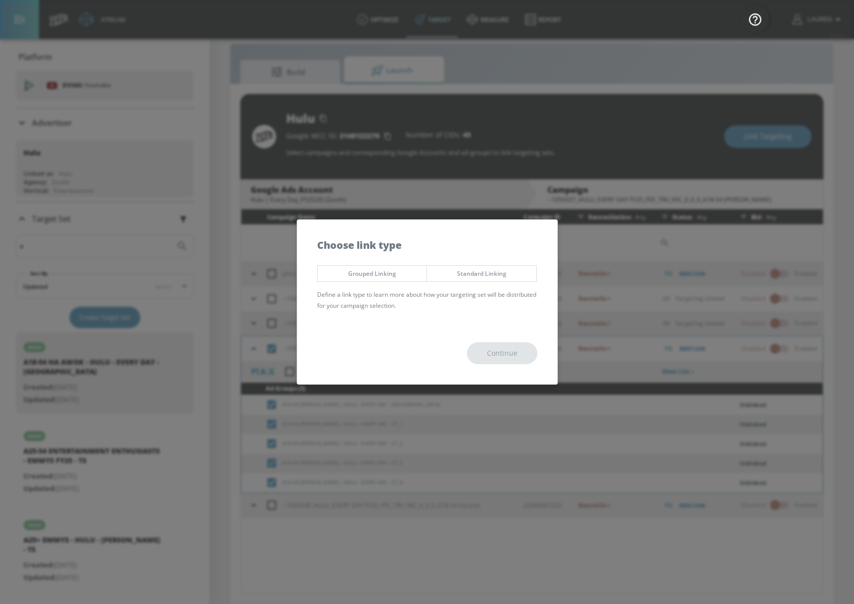
click at [392, 269] on span "Grouped Linking" at bounding box center [372, 273] width 94 height 10
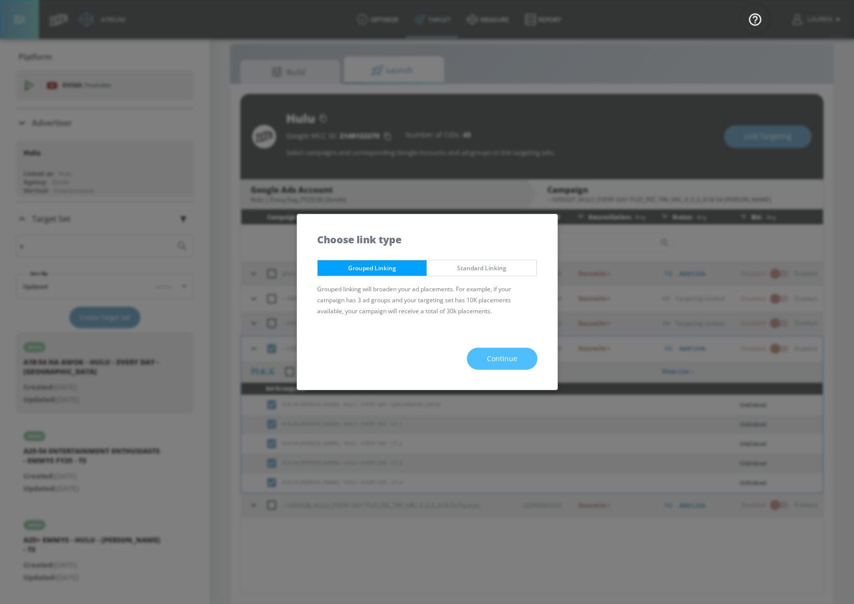
click at [510, 366] on button "Continue" at bounding box center [502, 359] width 70 height 22
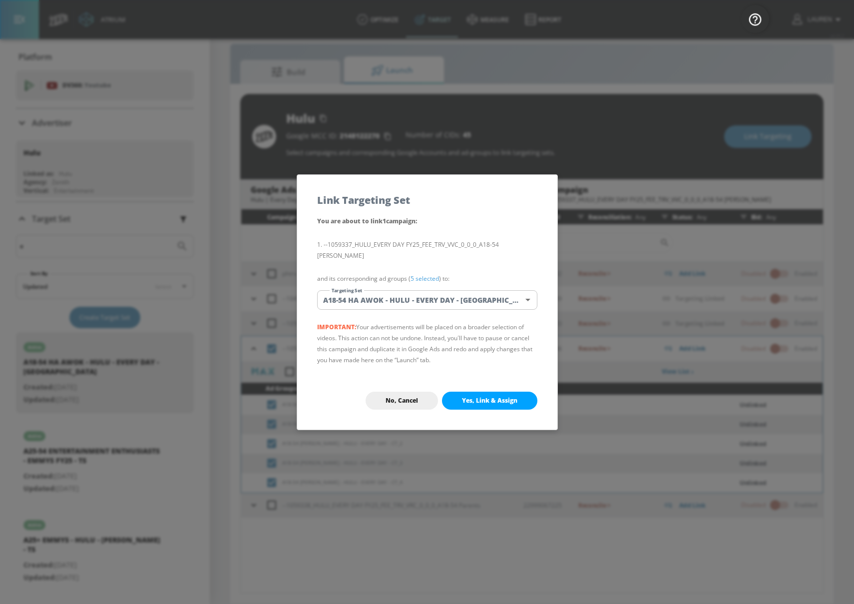
click at [512, 399] on button "Yes, Link & Assign" at bounding box center [489, 401] width 95 height 18
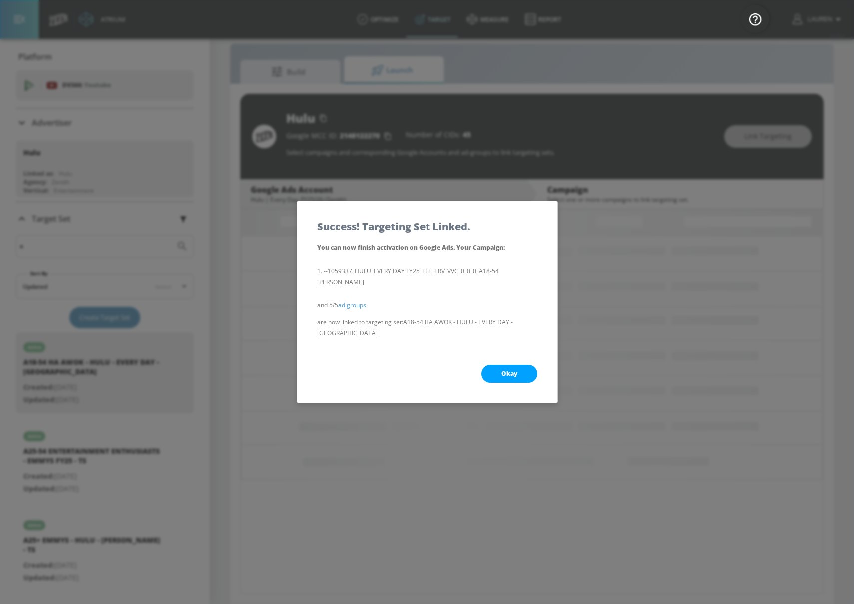
click at [504, 370] on span "Okay" at bounding box center [510, 374] width 16 height 8
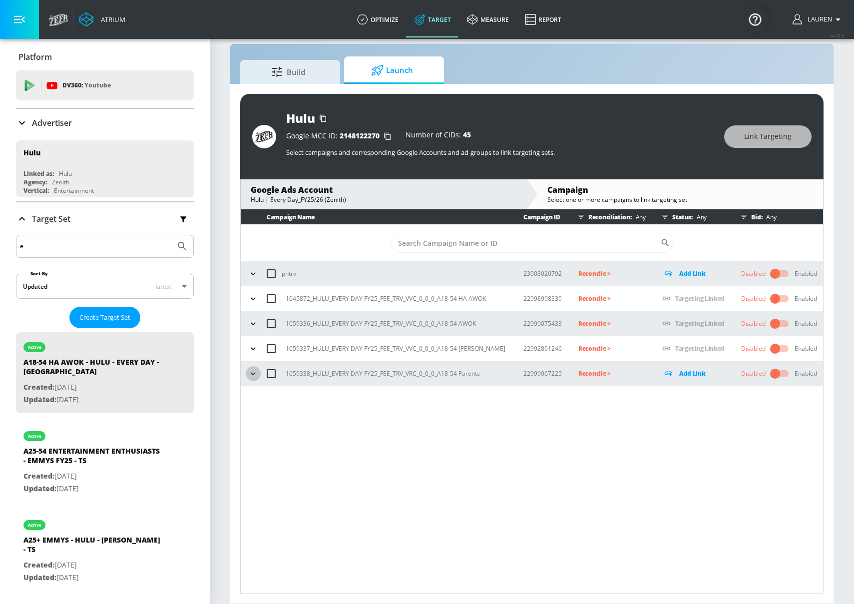
click at [250, 376] on icon "button" at bounding box center [253, 374] width 10 height 10
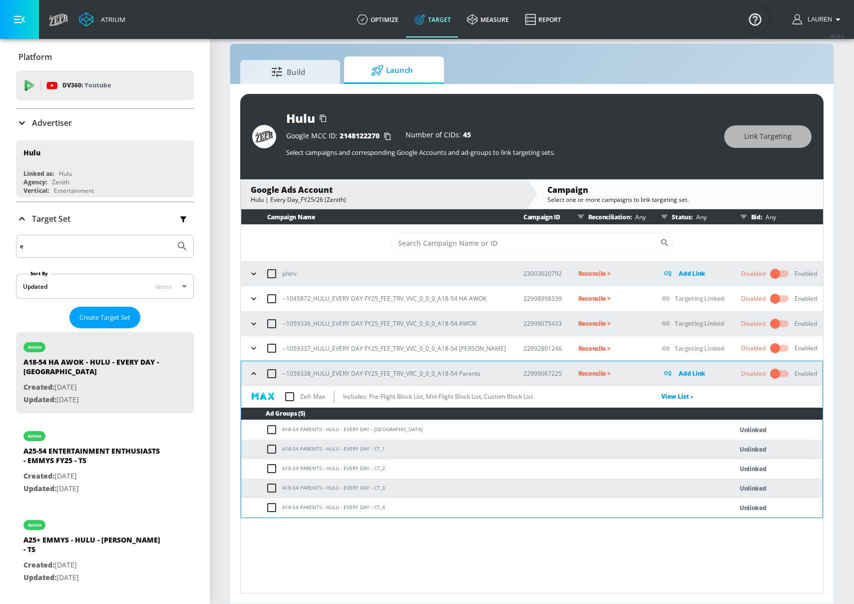
click at [270, 374] on input "checkbox" at bounding box center [271, 373] width 21 height 21
checkbox input "true"
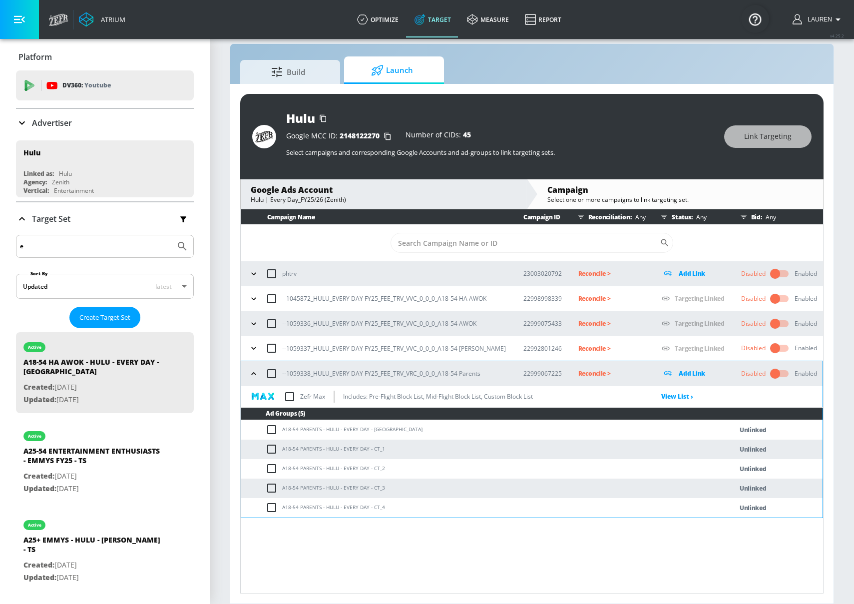
checkbox input "true"
click at [791, 123] on div "Hulu Google MCC ID: 2148122270 Number of CIDs: 45 Select campaigns and correspo…" at bounding box center [531, 136] width 583 height 85
click at [775, 139] on span "Link Targeting" at bounding box center [767, 136] width 47 height 12
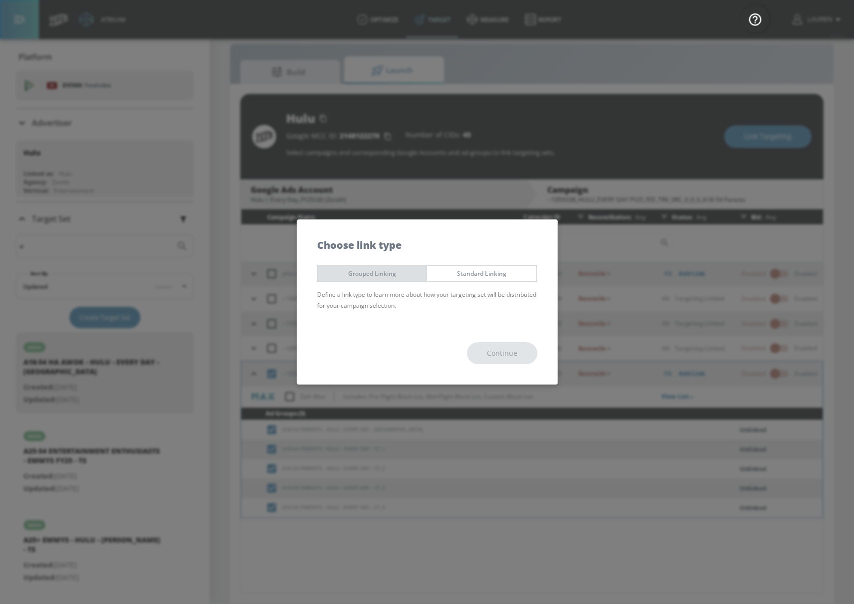
click at [385, 270] on span "Grouped Linking" at bounding box center [372, 273] width 94 height 10
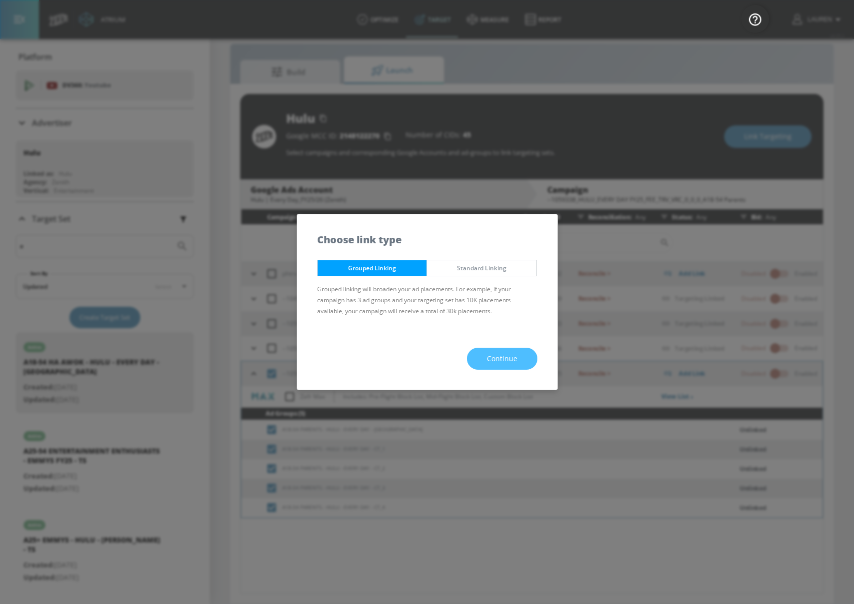
click at [501, 359] on span "Continue" at bounding box center [502, 359] width 30 height 12
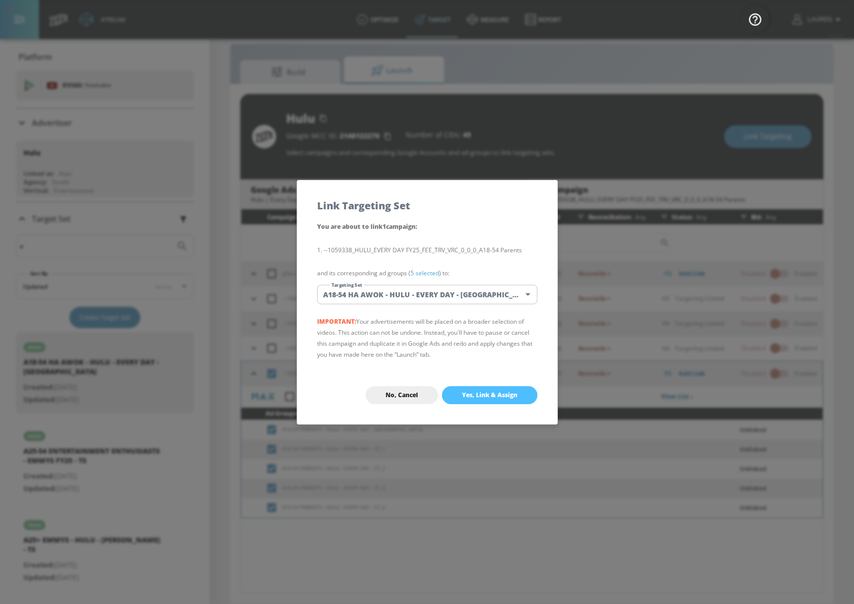
click at [484, 391] on span "Yes, Link & Assign" at bounding box center [489, 395] width 55 height 8
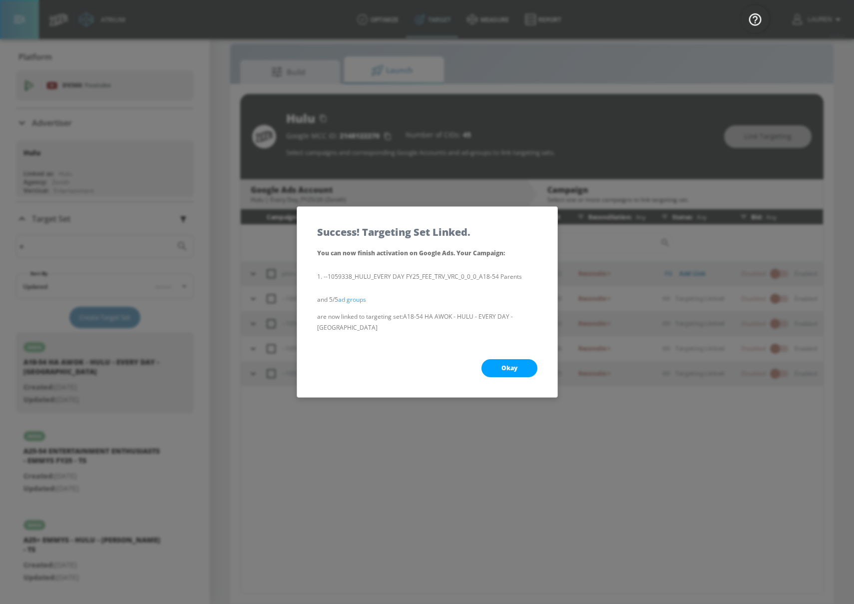
click at [505, 364] on span "Okay" at bounding box center [510, 368] width 16 height 8
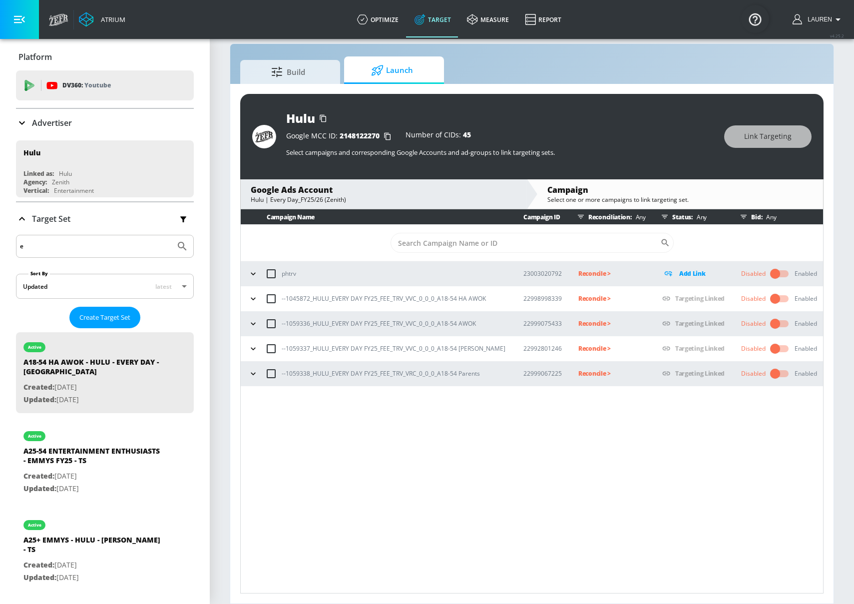
click at [583, 297] on p "Reconcile >" at bounding box center [612, 298] width 68 height 11
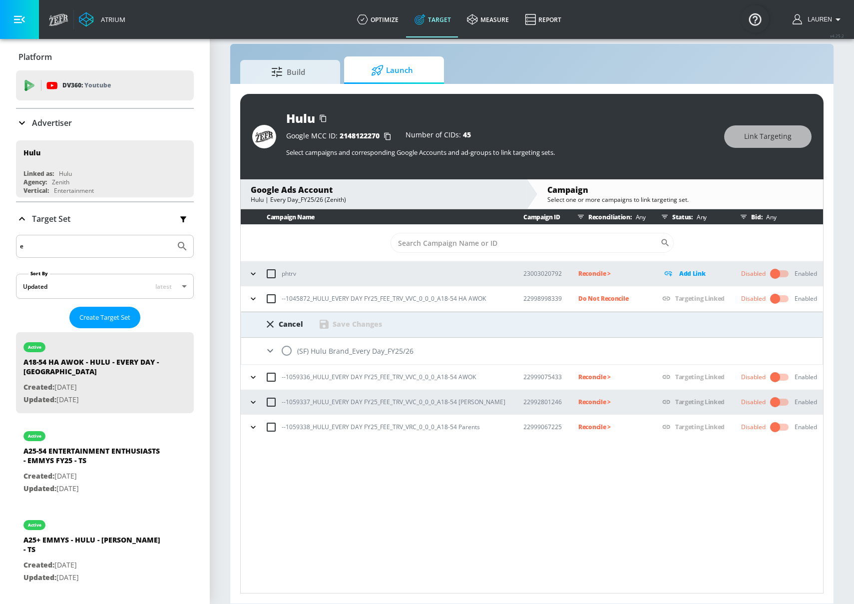
click at [284, 352] on input "radio" at bounding box center [286, 350] width 21 height 21
radio input "true"
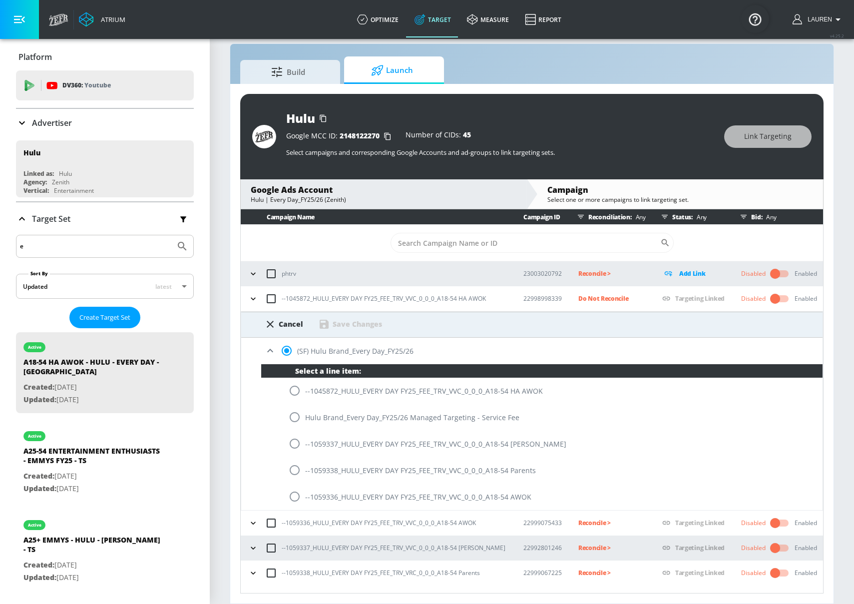
click at [299, 389] on input "radio" at bounding box center [294, 390] width 21 height 21
radio input "true"
click at [359, 322] on div "Save Changes" at bounding box center [357, 323] width 49 height 9
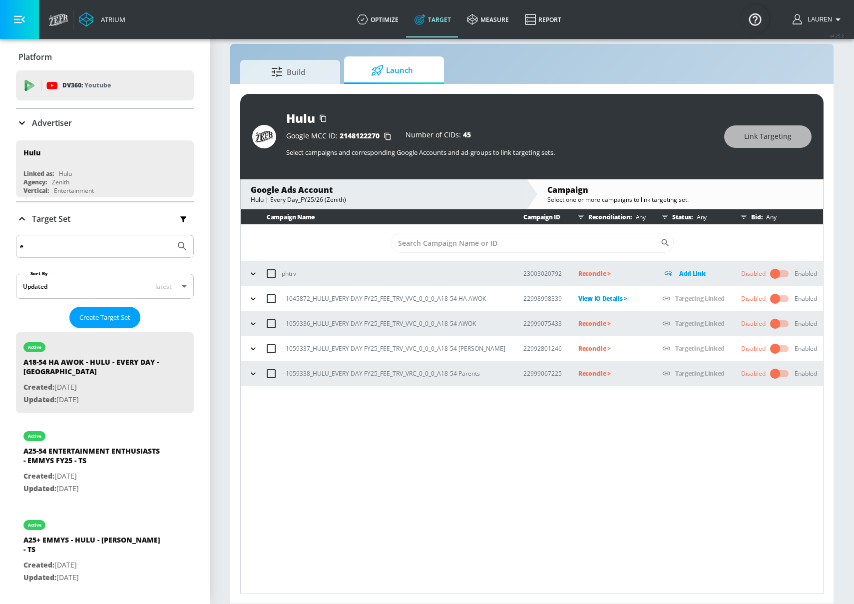
click at [579, 321] on p "Reconcile >" at bounding box center [612, 323] width 68 height 11
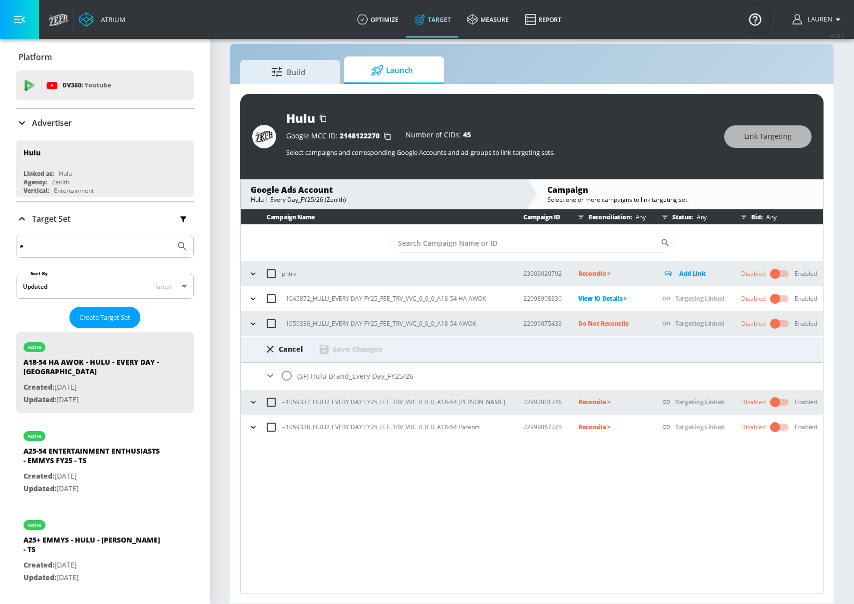
click at [282, 373] on input "radio" at bounding box center [286, 375] width 21 height 21
radio input "true"
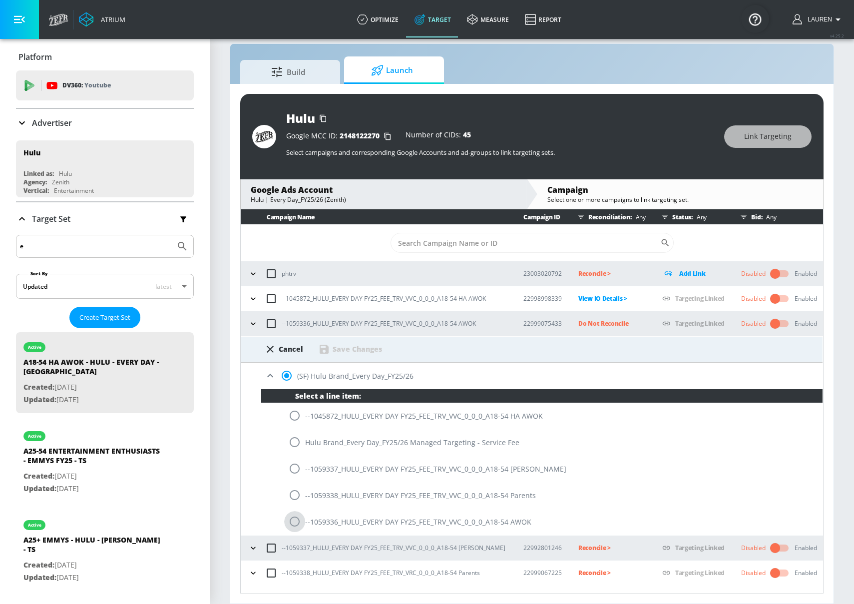
click at [296, 523] on input "radio" at bounding box center [294, 521] width 21 height 21
radio input "true"
click at [355, 347] on div "Save Changes" at bounding box center [357, 348] width 49 height 9
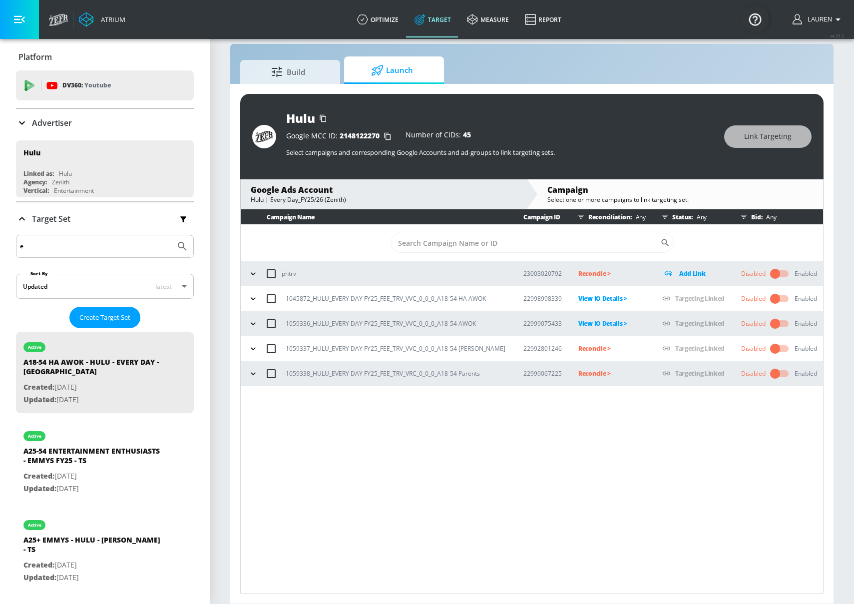
click at [257, 344] on icon "button" at bounding box center [253, 349] width 10 height 10
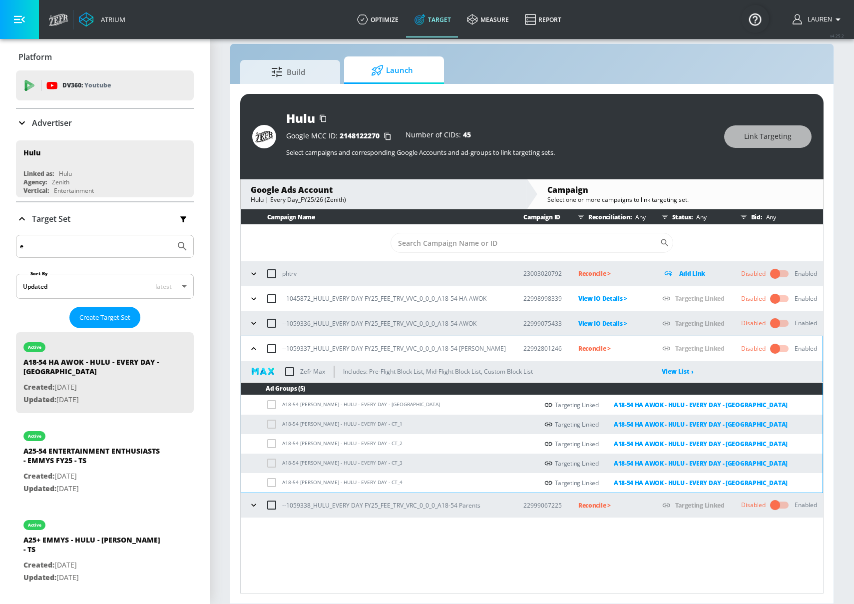
click at [579, 348] on p "Reconcile >" at bounding box center [612, 348] width 68 height 11
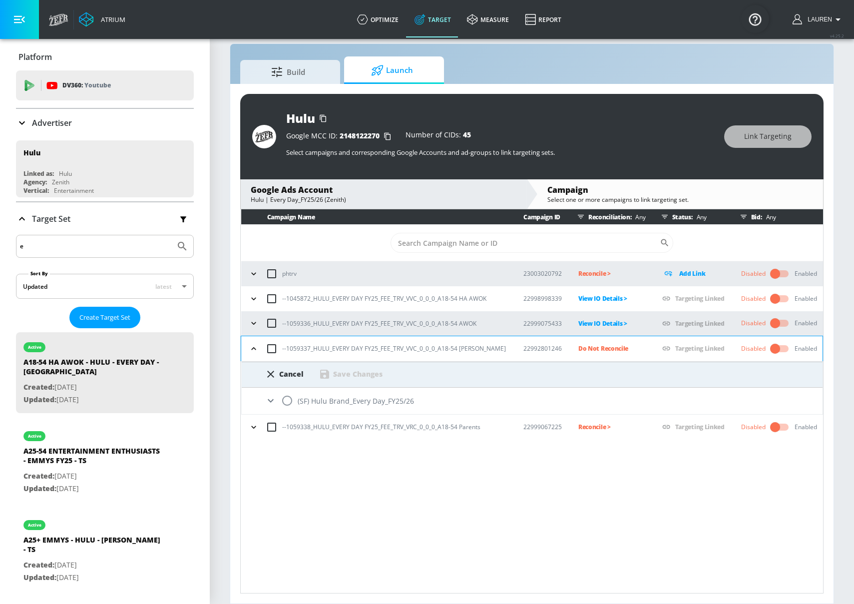
click at [290, 403] on input "radio" at bounding box center [287, 400] width 21 height 21
radio input "true"
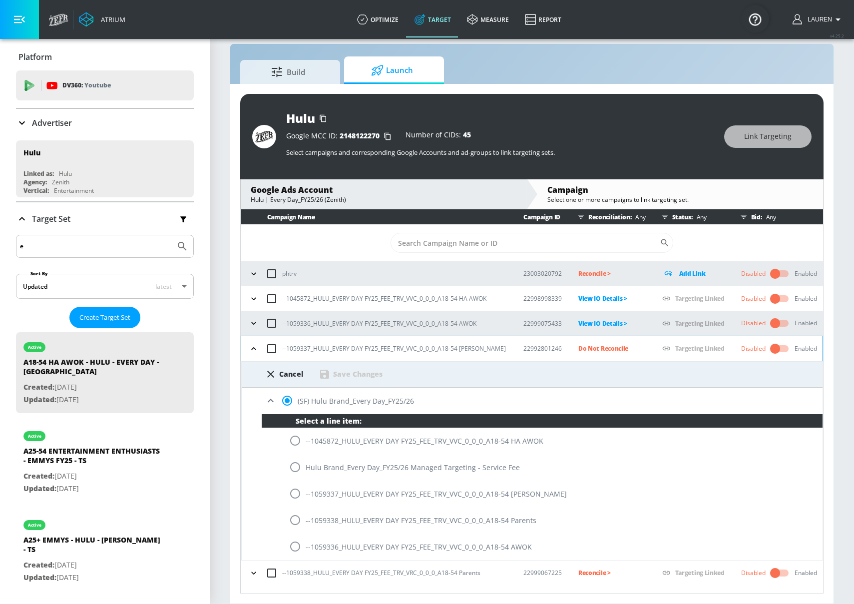
click at [290, 493] on input "radio" at bounding box center [295, 493] width 21 height 21
radio input "true"
click at [354, 372] on div "Save Changes" at bounding box center [357, 373] width 49 height 9
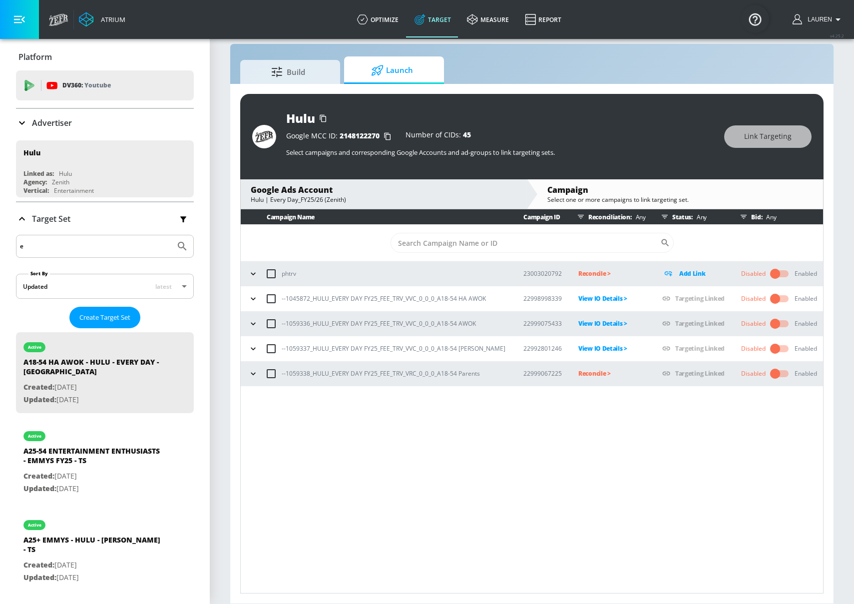
click at [583, 372] on p "Reconcile >" at bounding box center [612, 373] width 68 height 11
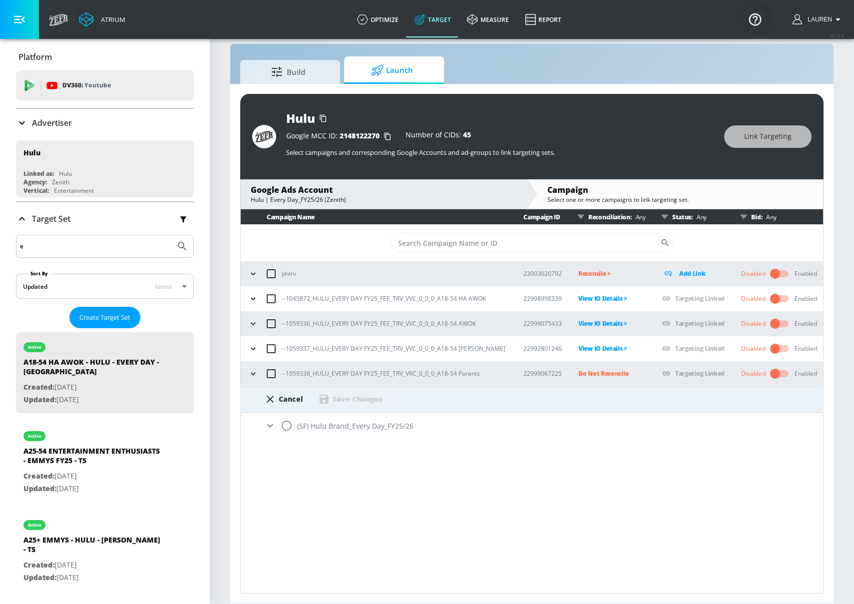
click at [277, 430] on input "radio" at bounding box center [286, 425] width 21 height 21
radio input "true"
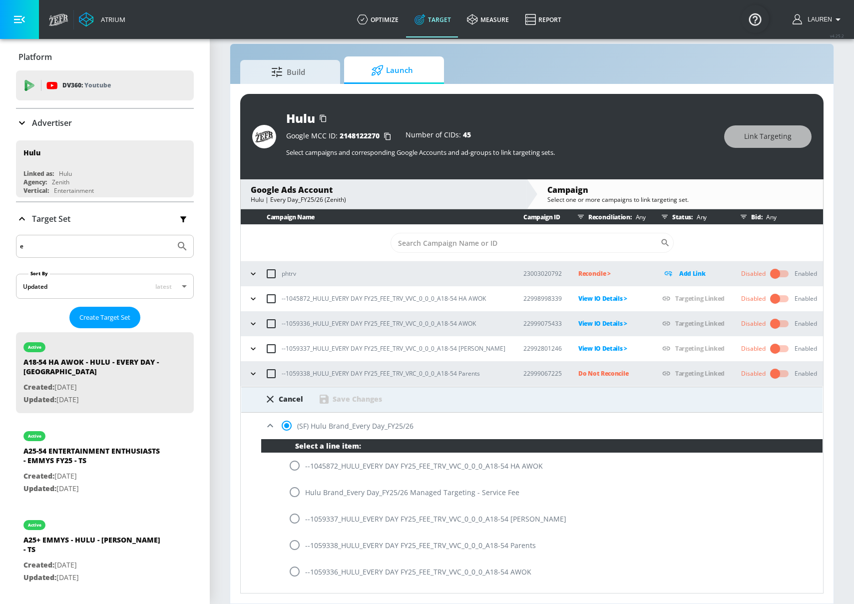
click at [334, 538] on div "--1059338_HULU_EVERY DAY FY25_FEE_TRV_VVC_0_0_0_A18-54 Parents" at bounding box center [541, 545] width 561 height 26
click at [334, 540] on div "--1059338_HULU_EVERY DAY FY25_FEE_TRV_VVC_0_0_0_A18-54 Parents" at bounding box center [541, 545] width 561 height 26
click at [336, 548] on div "--1059338_HULU_EVERY DAY FY25_FEE_TRV_VVC_0_0_0_A18-54 Parents" at bounding box center [541, 545] width 561 height 26
click at [296, 547] on input "radio" at bounding box center [294, 545] width 21 height 21
radio input "true"
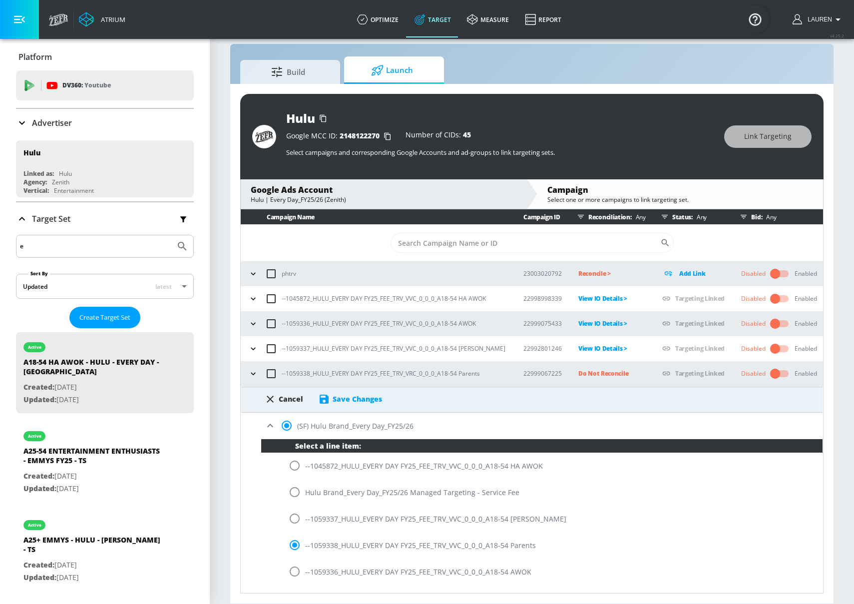
click at [343, 396] on div "Save Changes" at bounding box center [357, 398] width 49 height 9
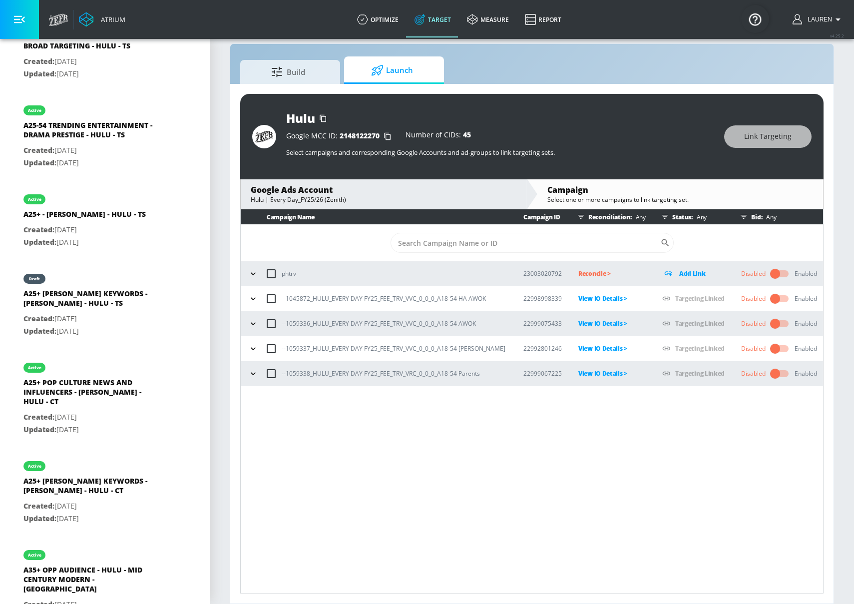
scroll to position [4617, 0]
